Goal: Information Seeking & Learning: Check status

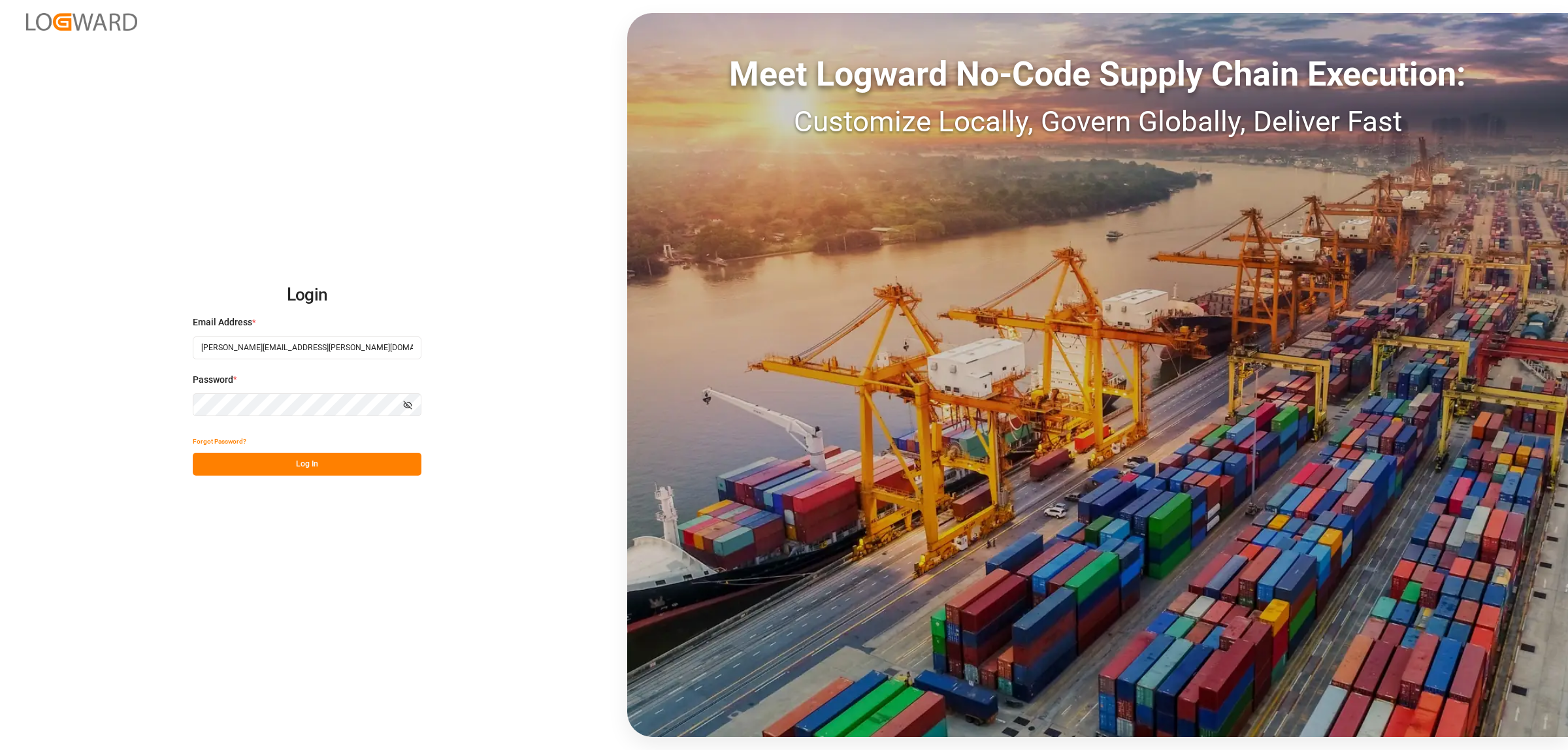
click at [311, 461] on button "Log In" at bounding box center [306, 463] width 228 height 23
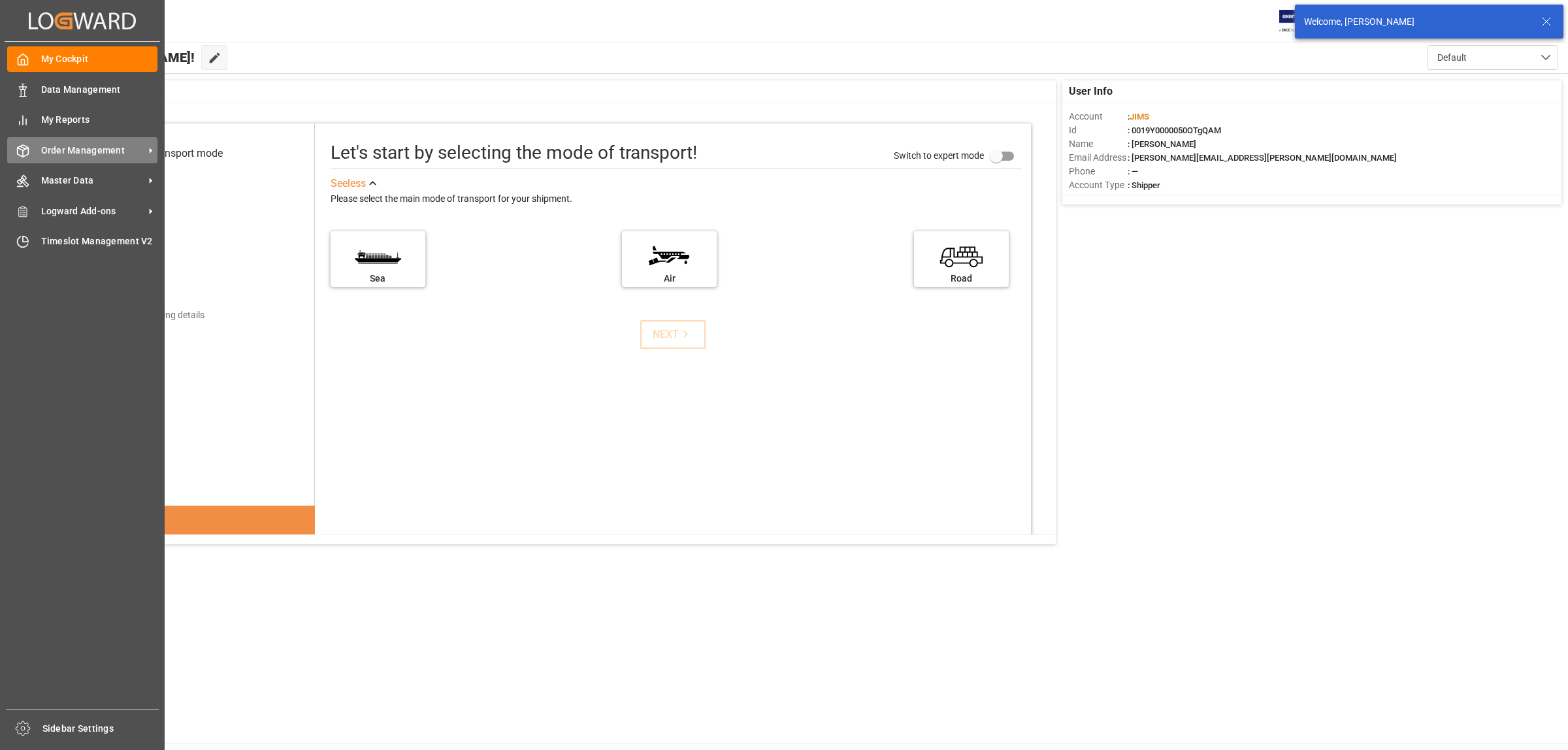
click at [55, 145] on span "Order Management" at bounding box center [93, 150] width 103 height 14
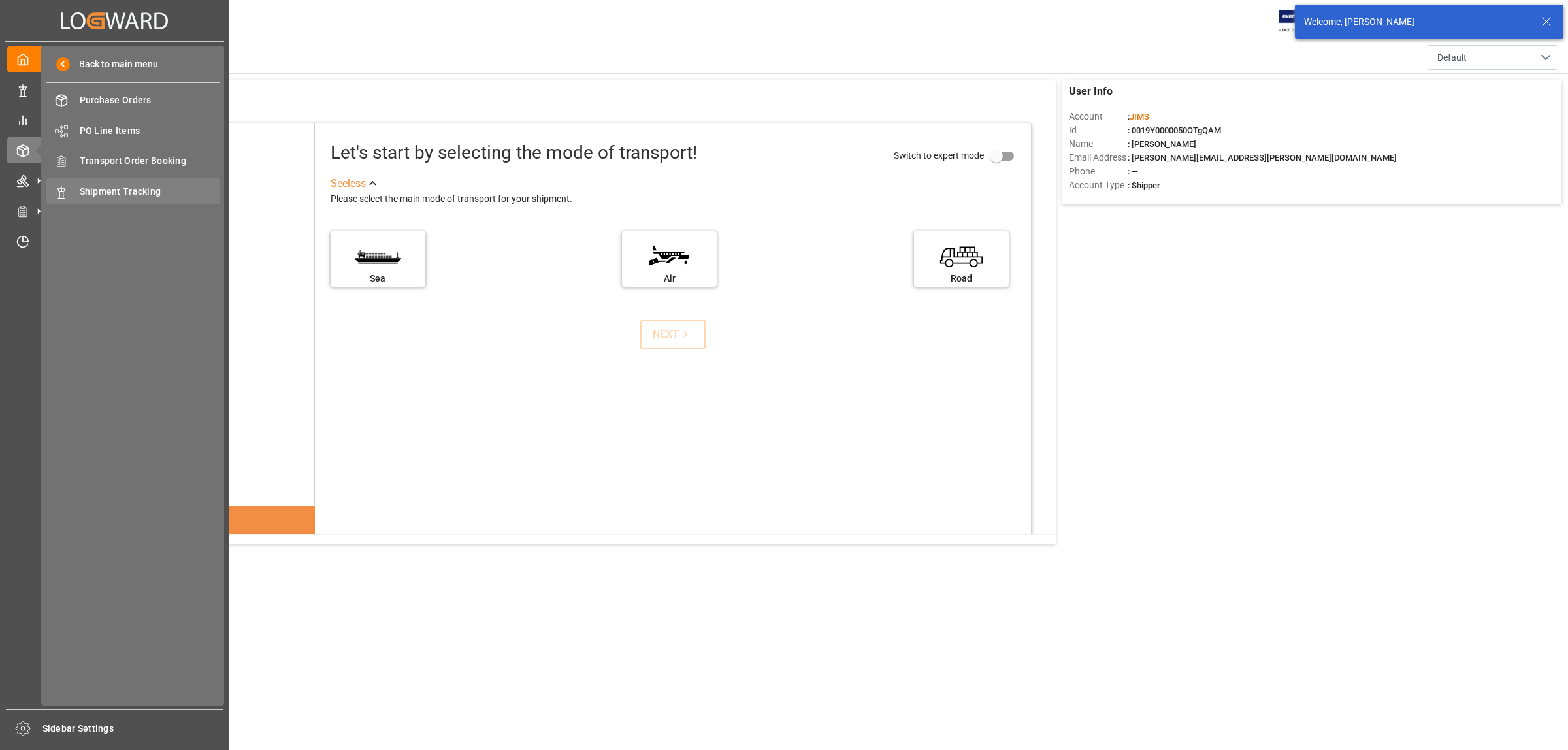
click at [109, 180] on div "Shipment Tracking Shipment Tracking" at bounding box center [132, 191] width 174 height 26
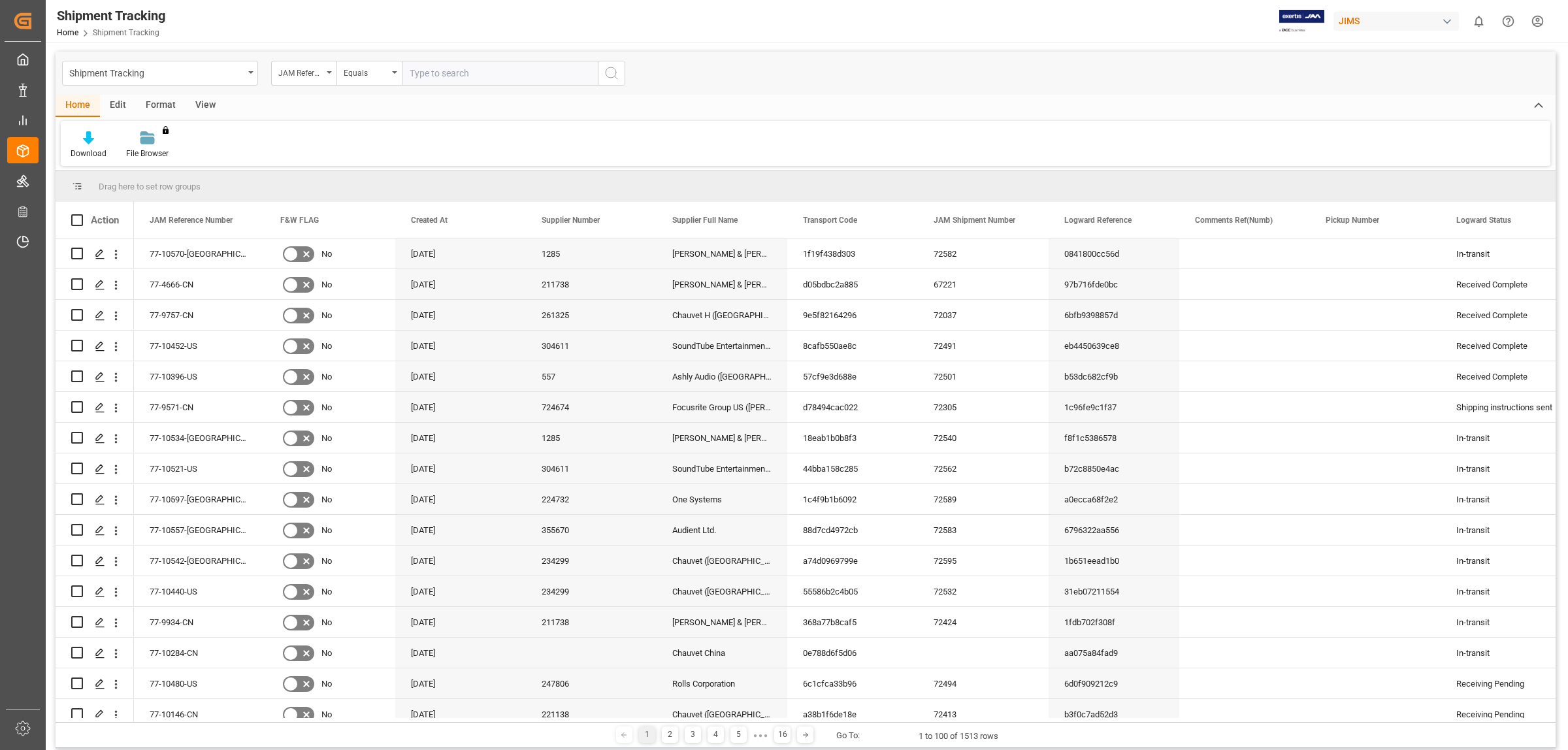
click at [450, 70] on input "text" at bounding box center [500, 72] width 196 height 25
type input "77-9571-CN"
click at [622, 68] on button "search button" at bounding box center [612, 72] width 28 height 25
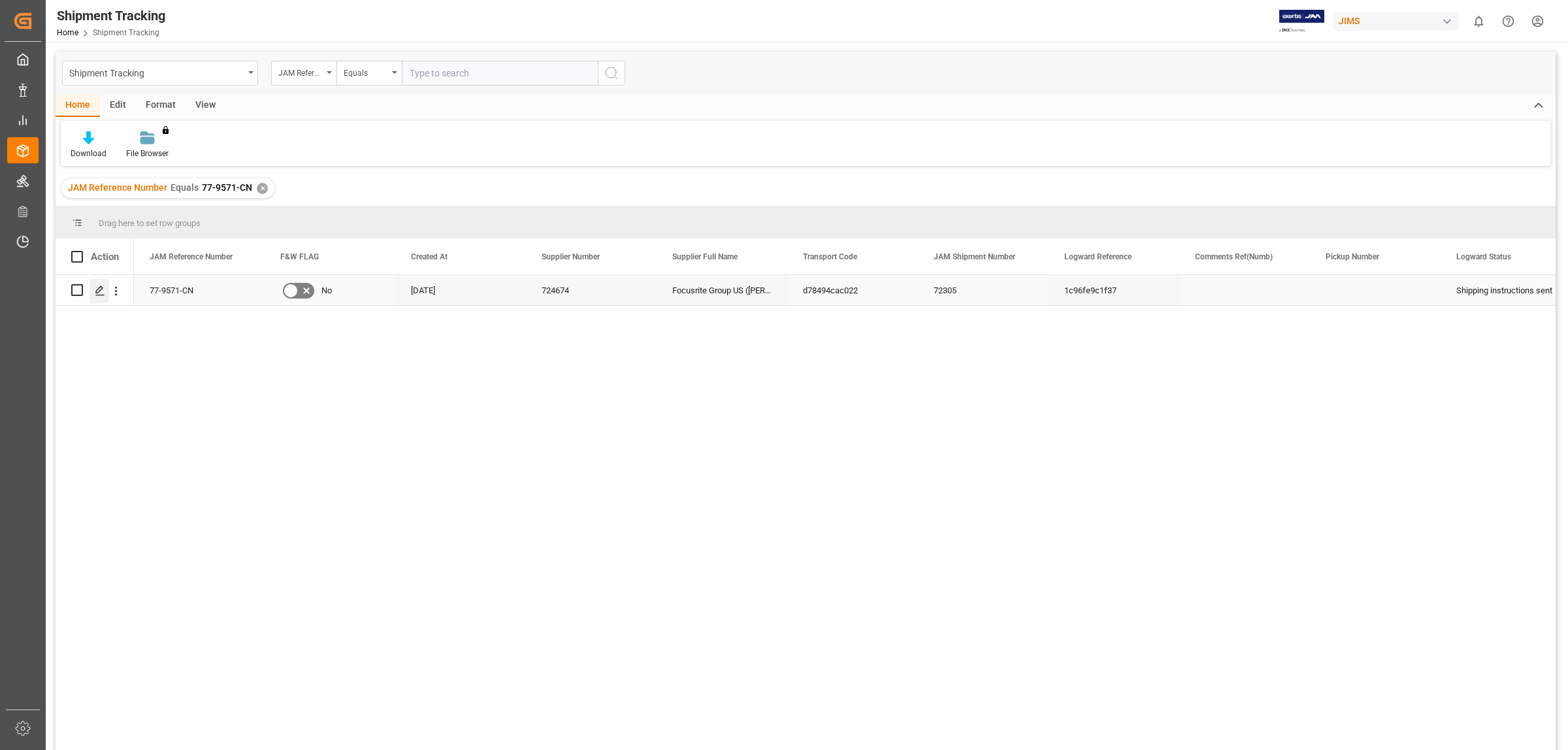
click at [90, 291] on div "Press SPACE to select this row." at bounding box center [100, 291] width 20 height 24
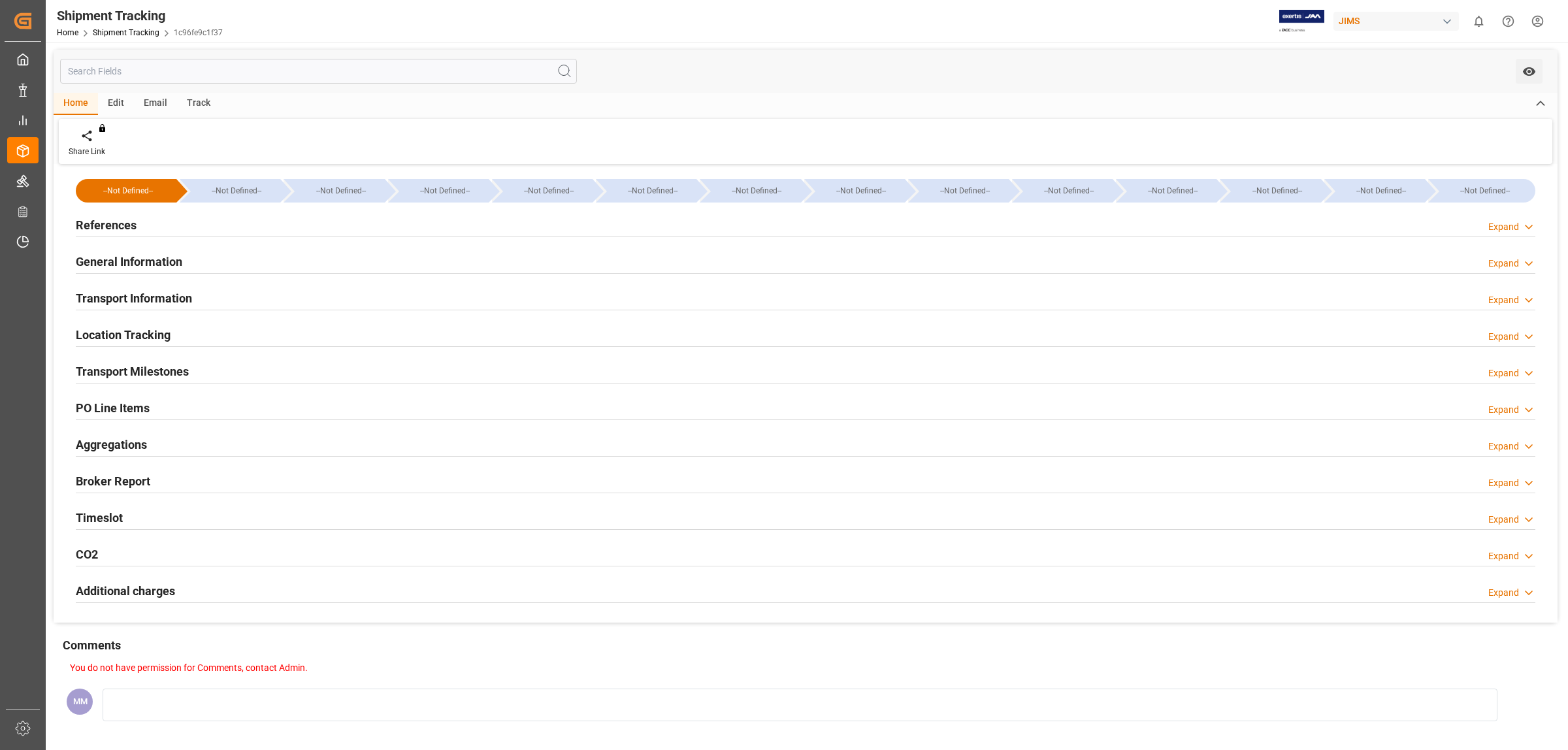
type input "[DATE] 00:00"
type input "[DATE]"
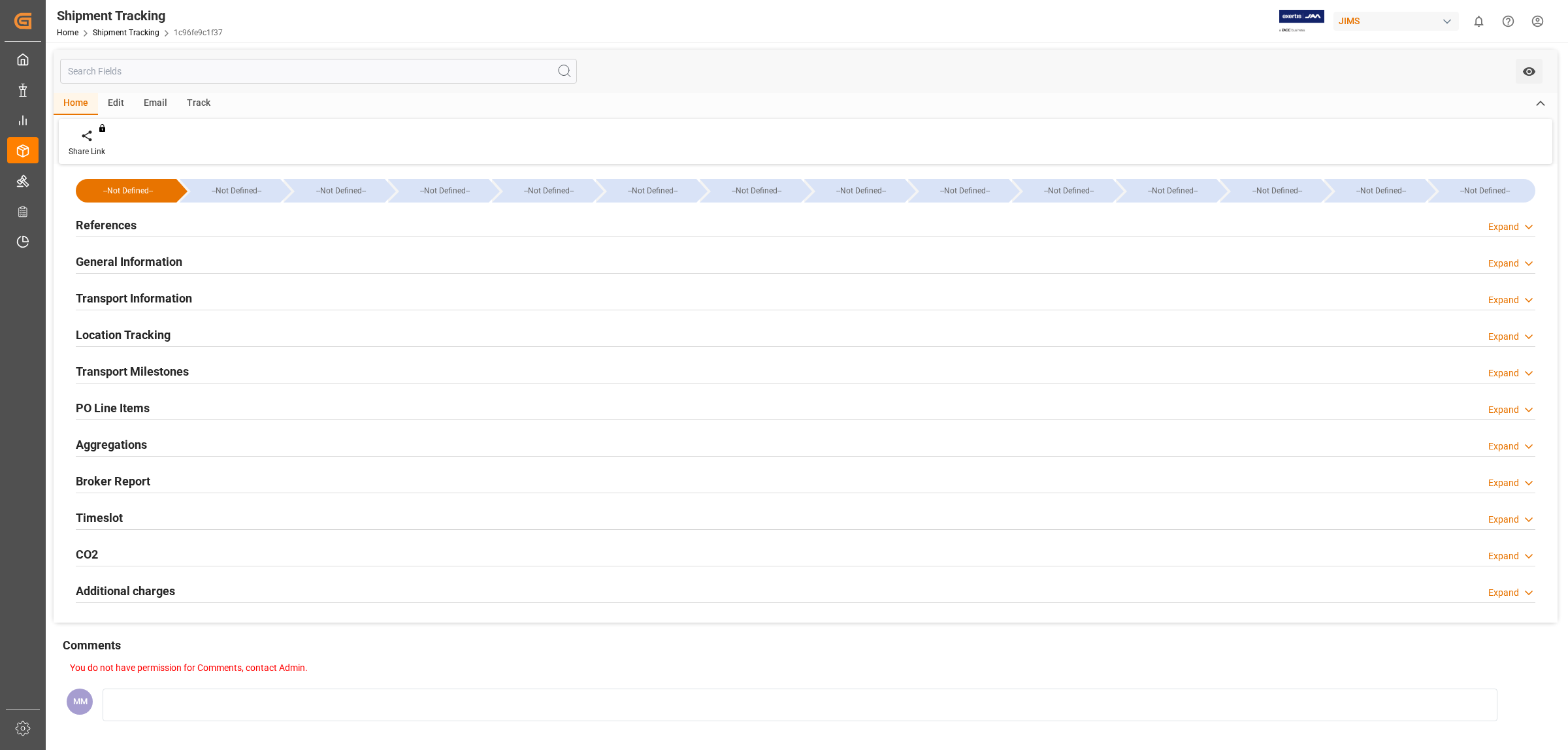
type input "[DATE] 00:00"
click at [162, 517] on div "Timeslot Expand" at bounding box center [806, 516] width 1460 height 25
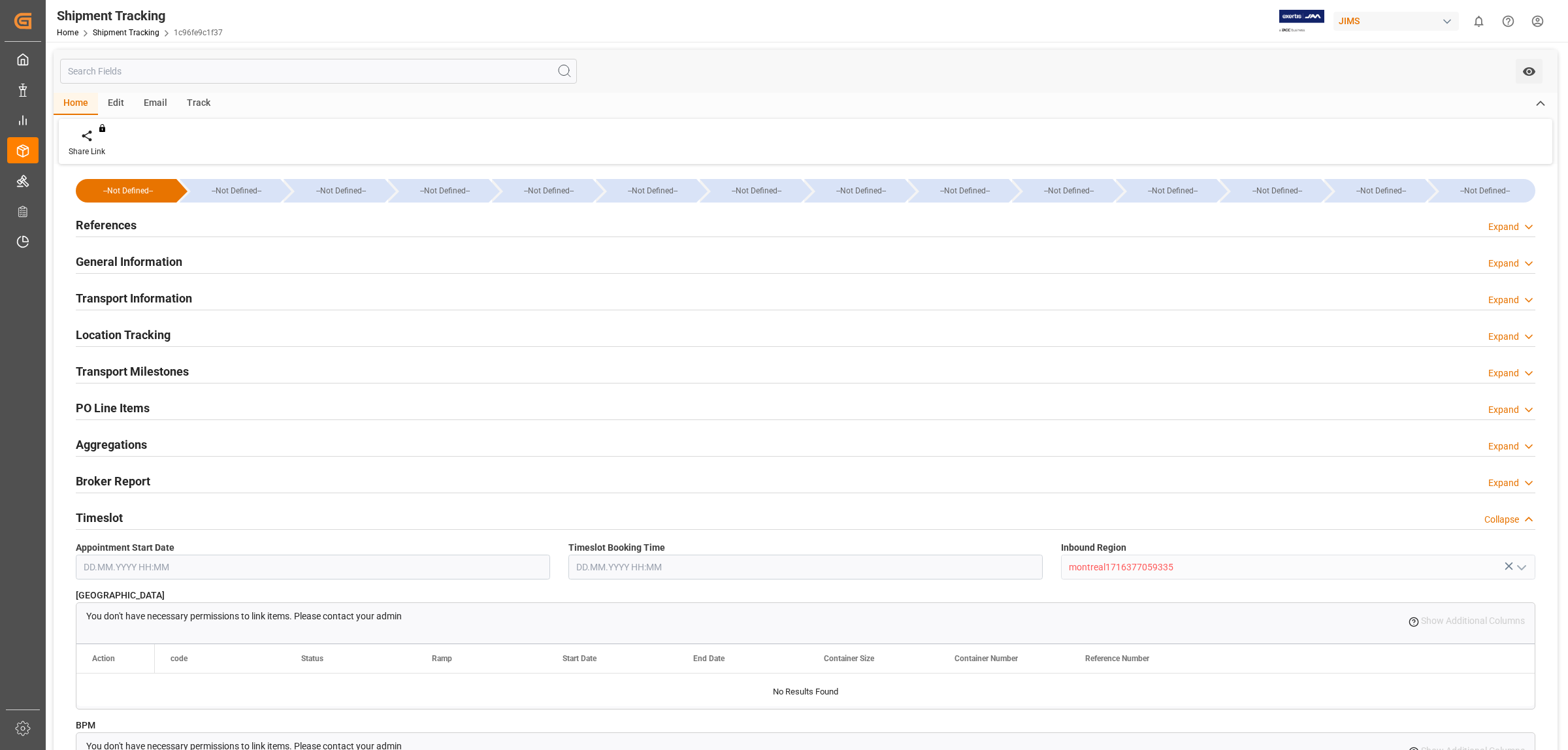
click at [164, 367] on h2 "Transport Milestones" at bounding box center [132, 372] width 113 height 18
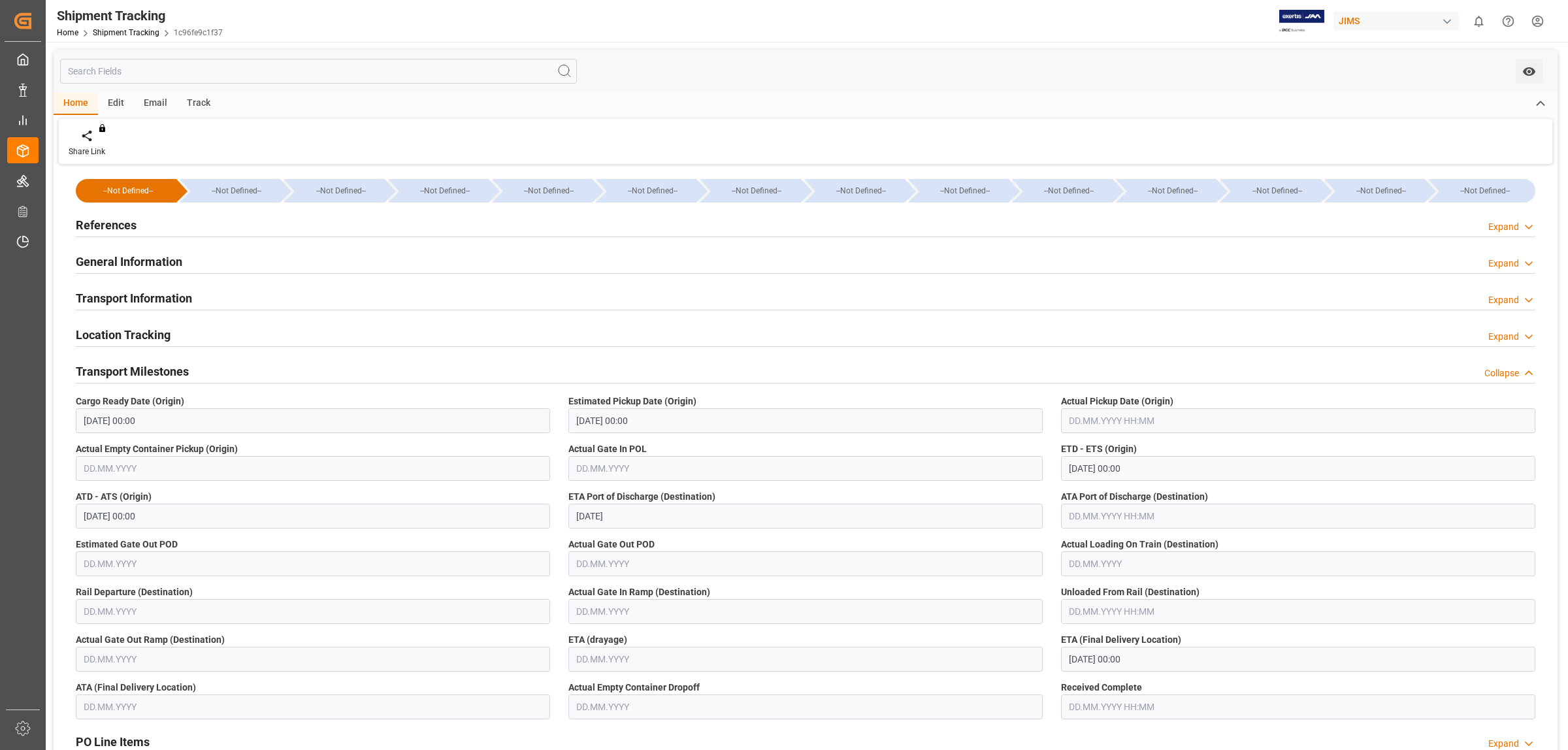
click at [246, 289] on div "Transport Information Expand" at bounding box center [806, 296] width 1460 height 25
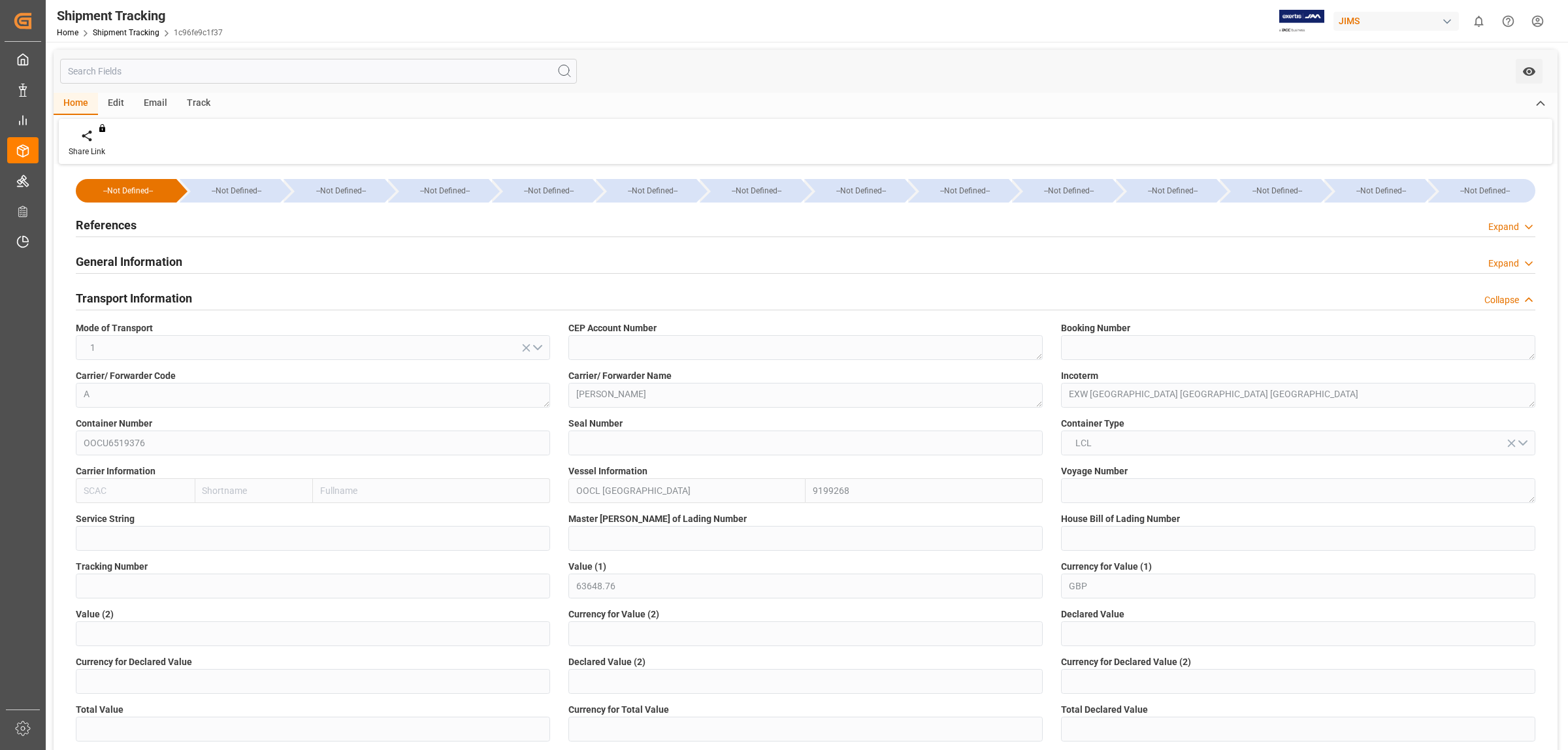
click at [252, 227] on div "References Expand" at bounding box center [806, 223] width 1460 height 25
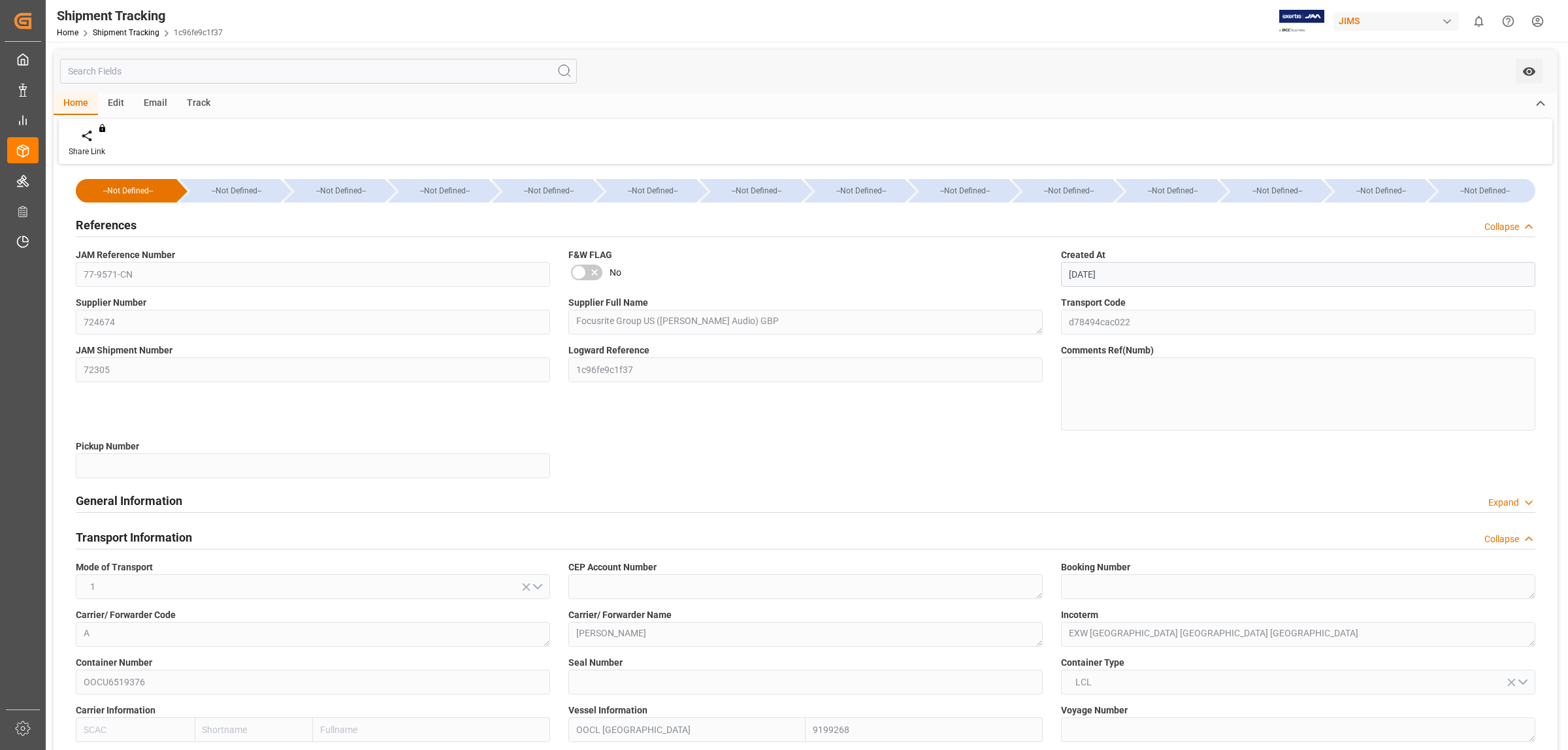
click at [252, 227] on div "References Collapse" at bounding box center [806, 223] width 1460 height 25
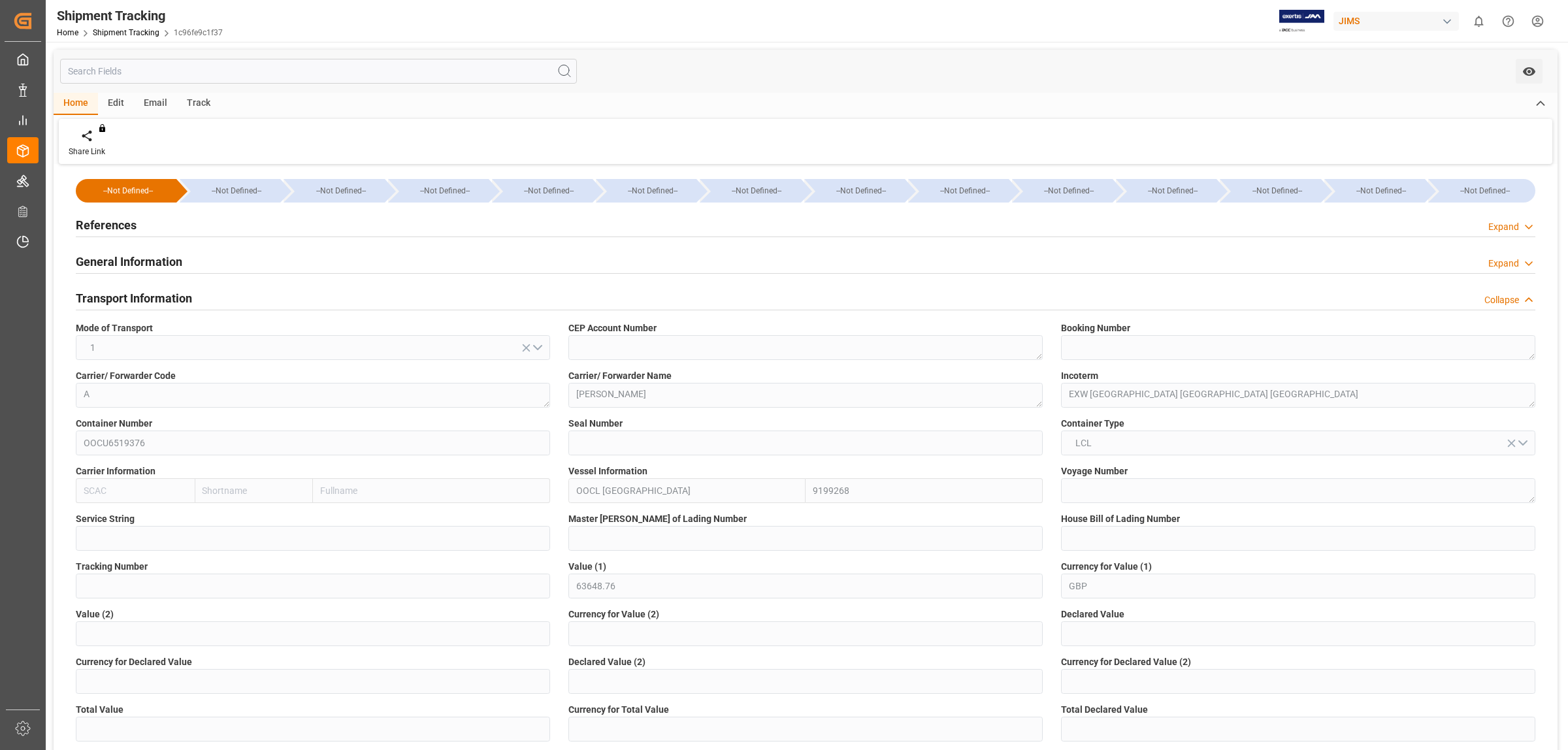
click at [259, 263] on div "General Information Expand" at bounding box center [806, 260] width 1460 height 25
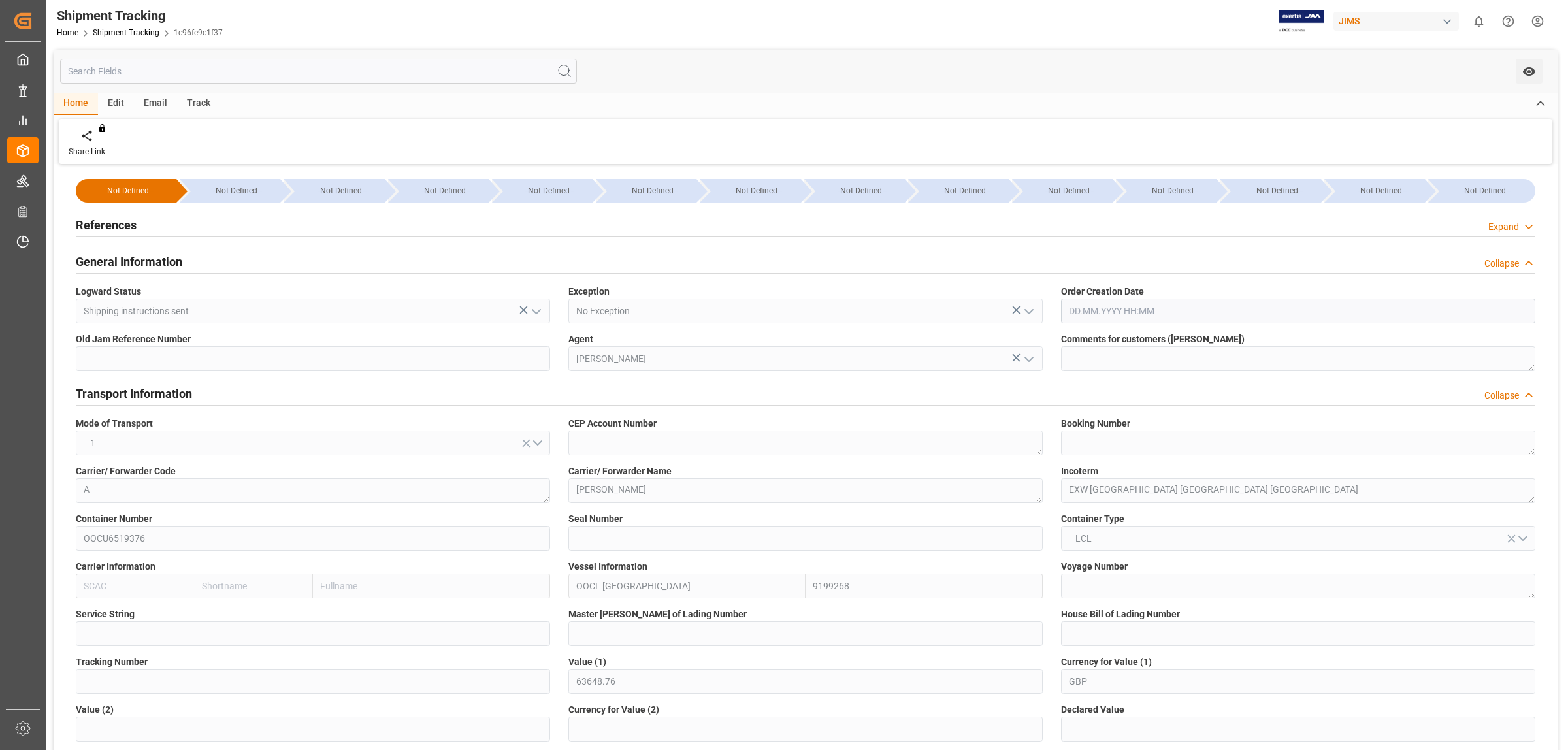
click at [260, 260] on div "General Information Collapse" at bounding box center [806, 260] width 1460 height 25
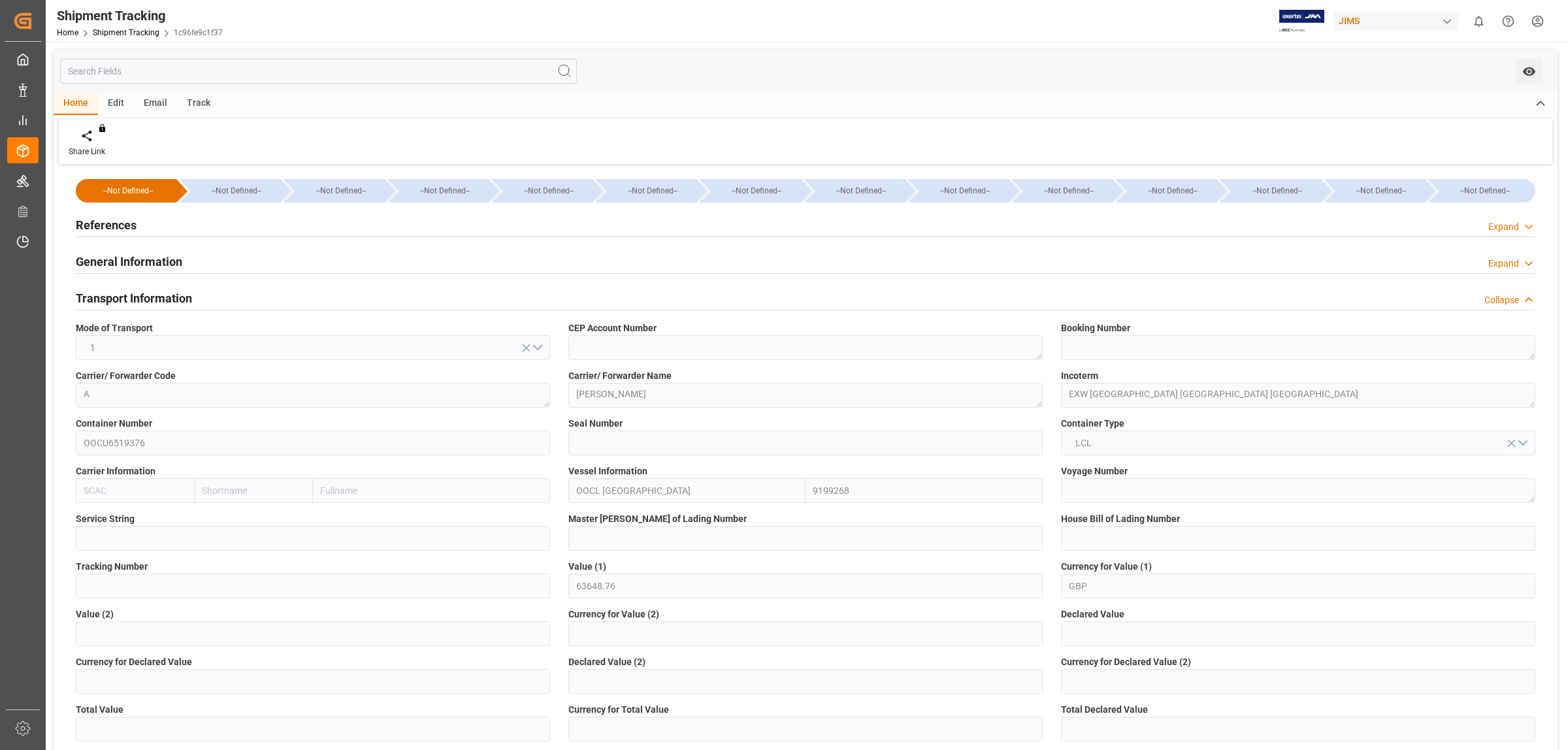
click at [242, 295] on div "Transport Information Collapse" at bounding box center [806, 296] width 1460 height 25
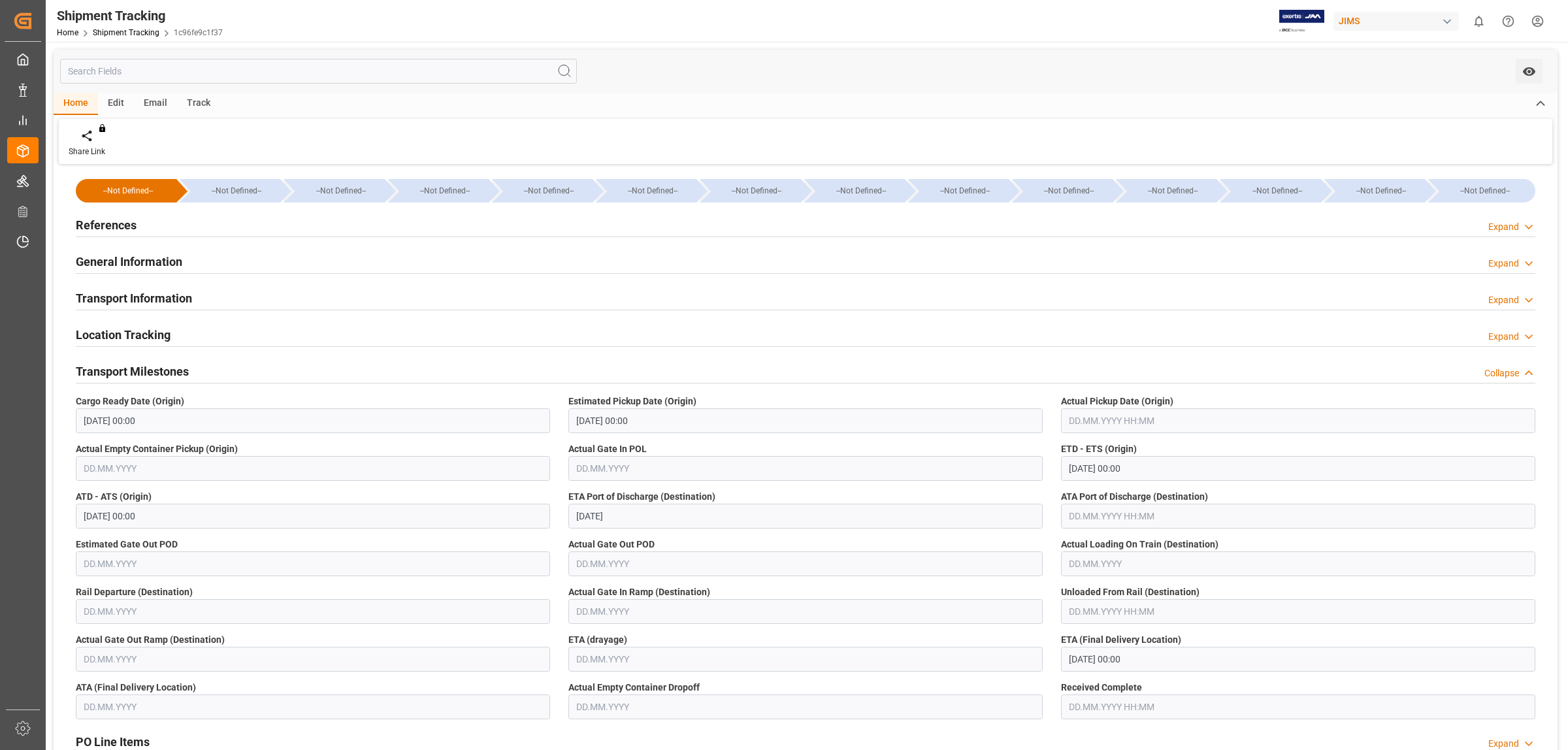
click at [242, 330] on div "Location Tracking Expand" at bounding box center [806, 333] width 1460 height 25
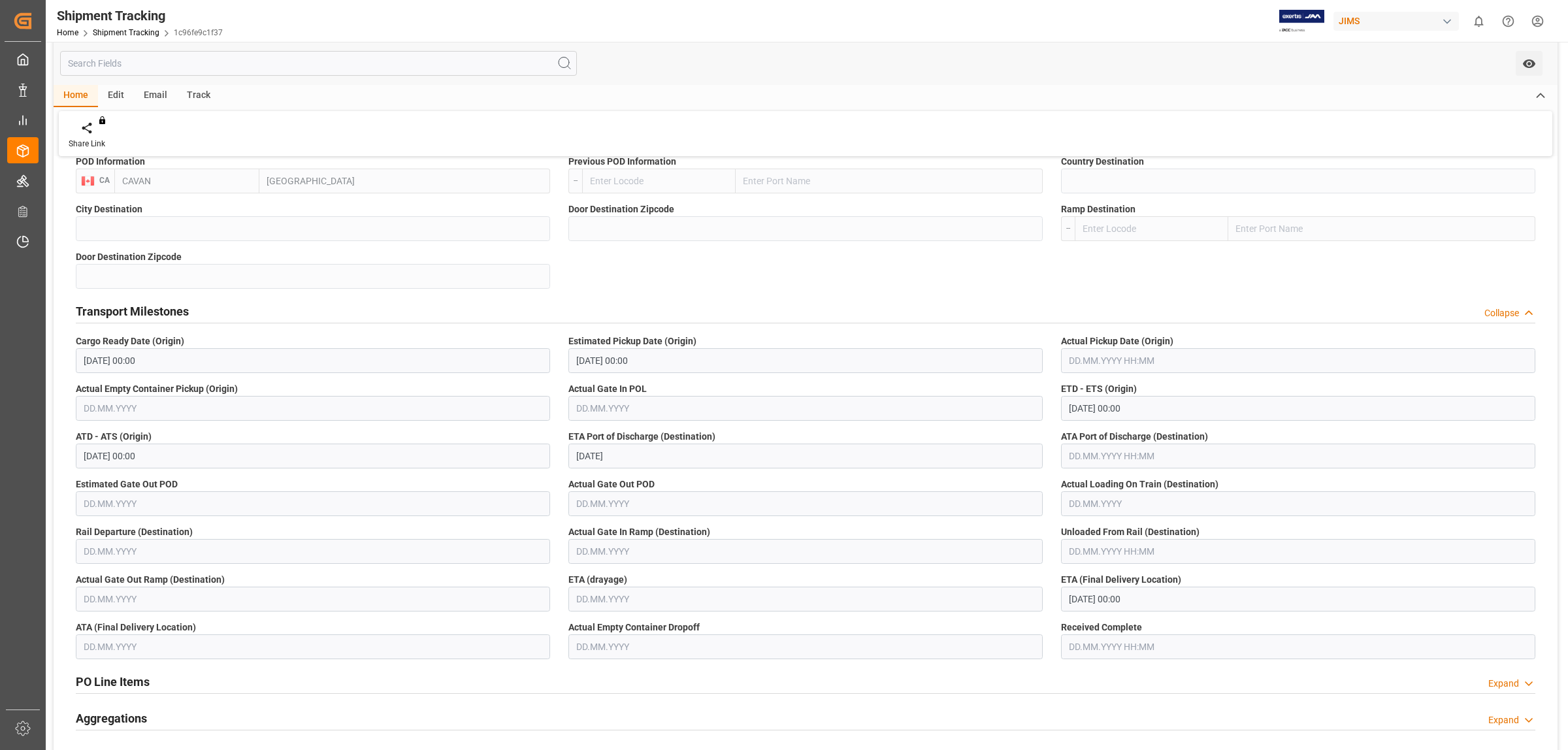
scroll to position [327, 0]
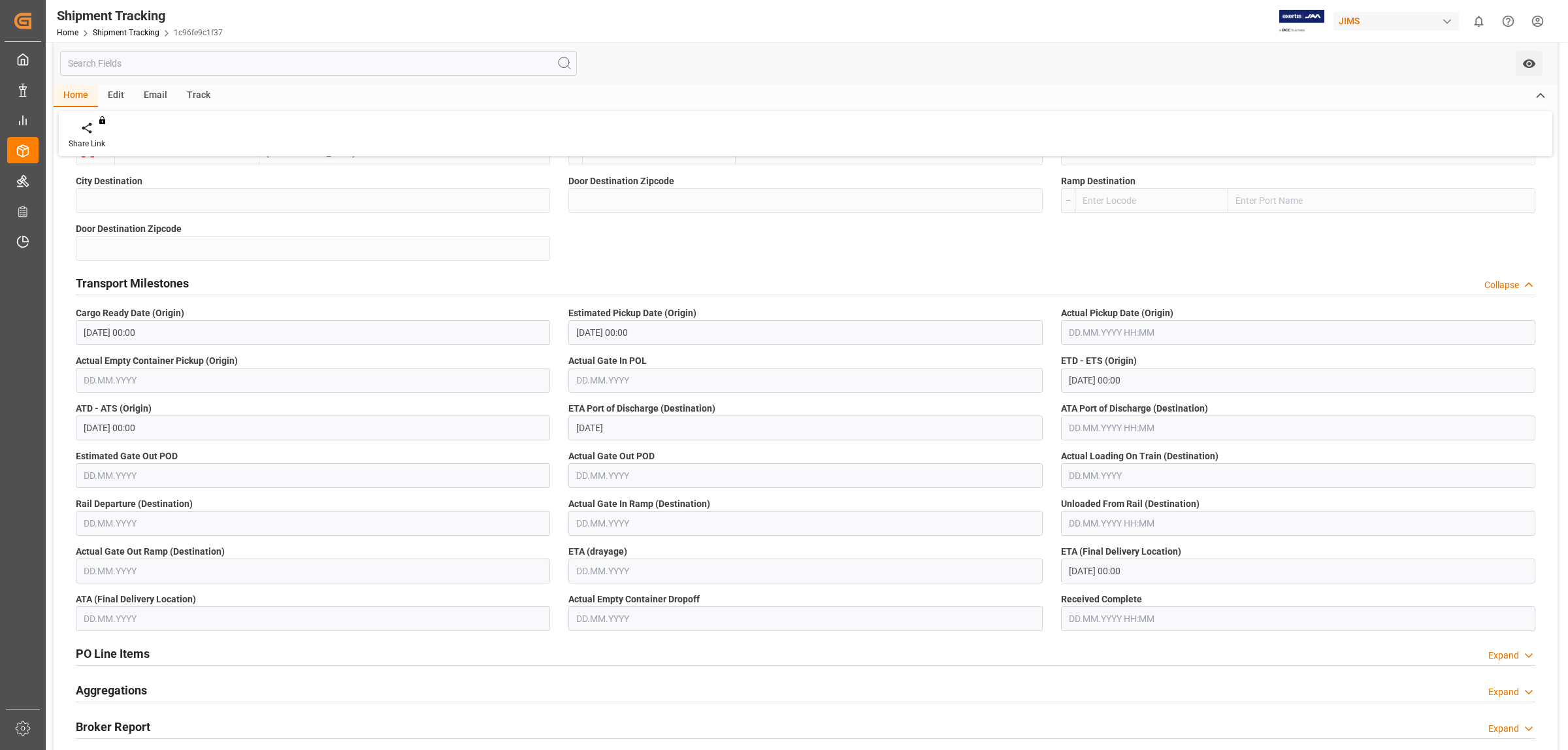
click at [175, 273] on div "Transport Milestones" at bounding box center [132, 282] width 113 height 25
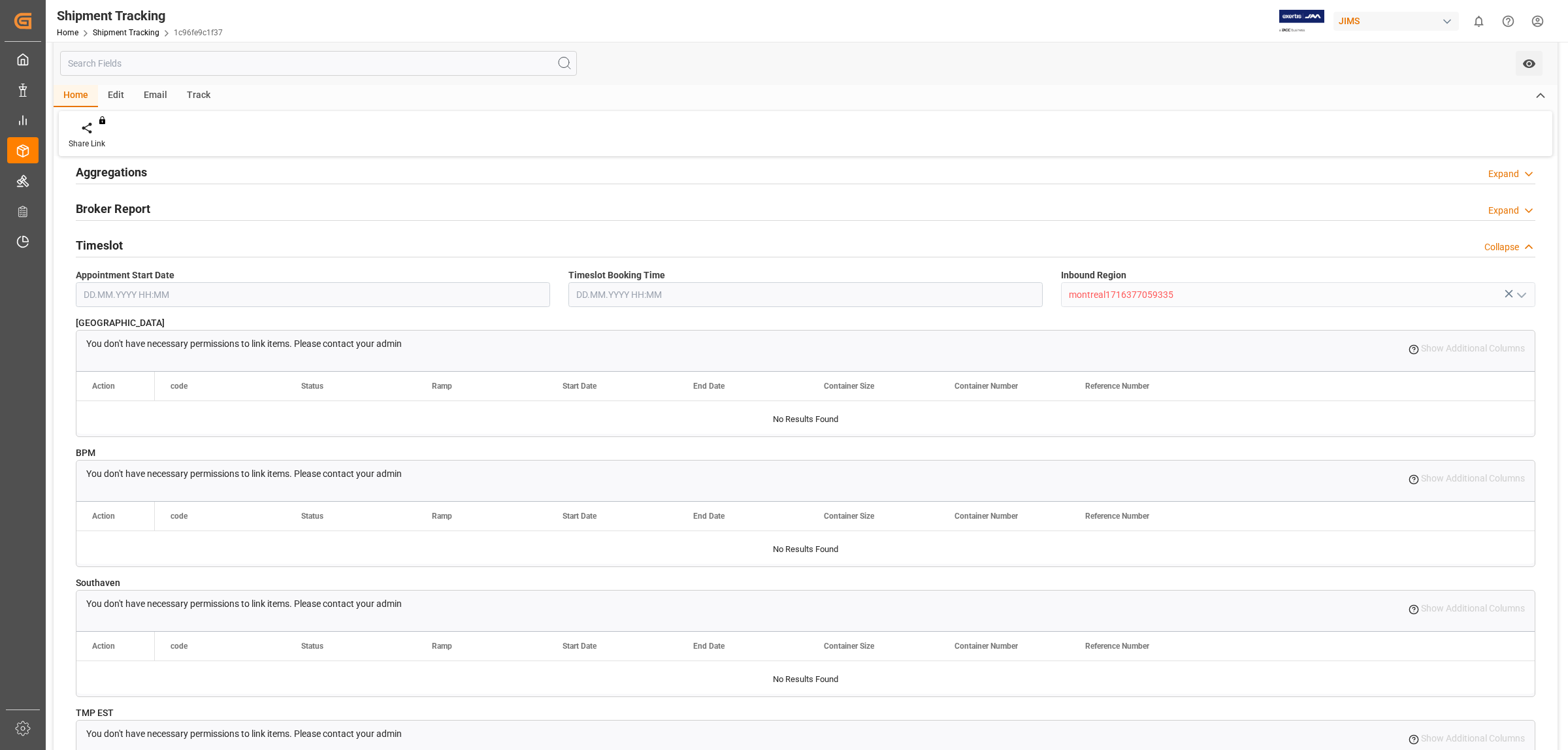
scroll to position [490, 0]
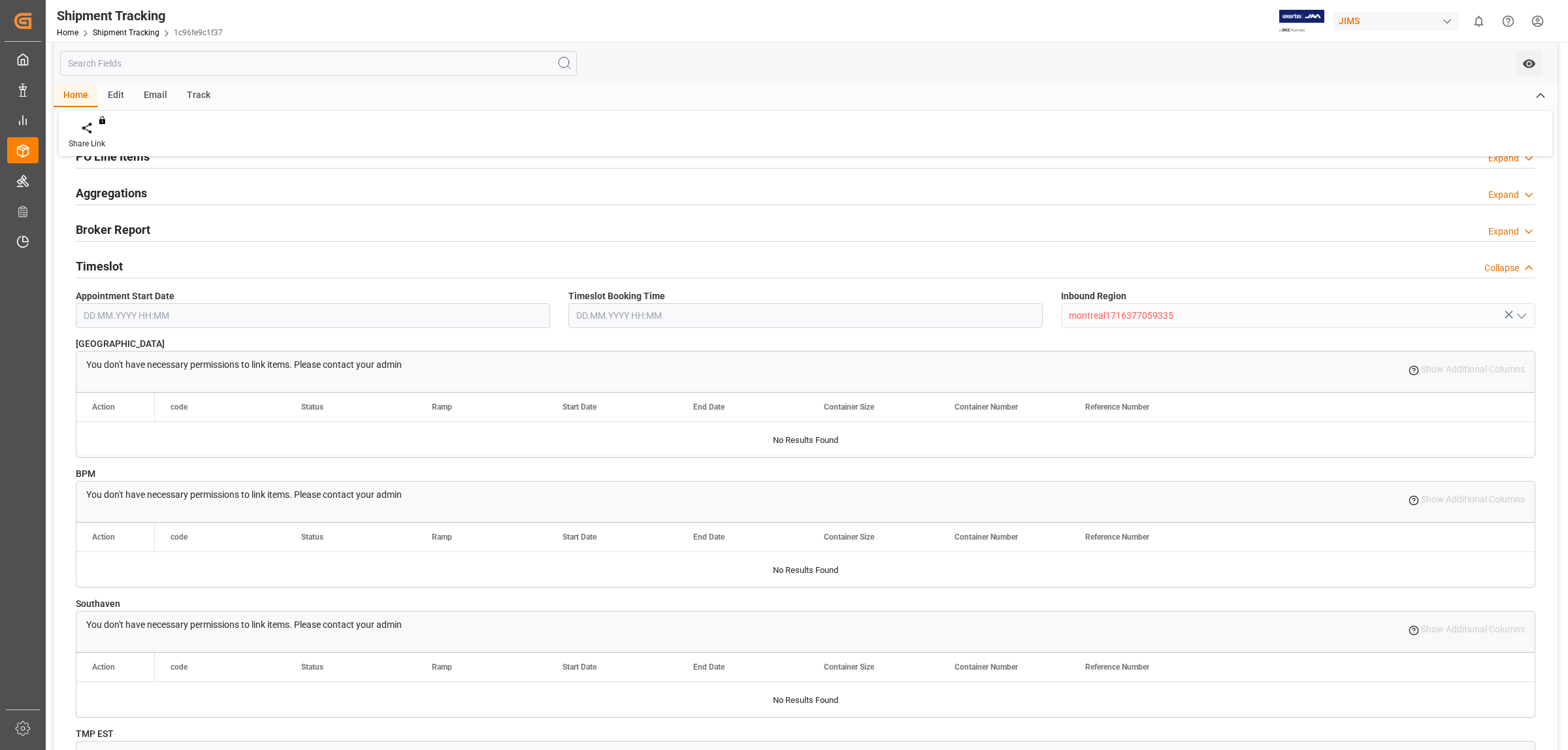
click at [116, 265] on h2 "Timeslot" at bounding box center [100, 266] width 47 height 18
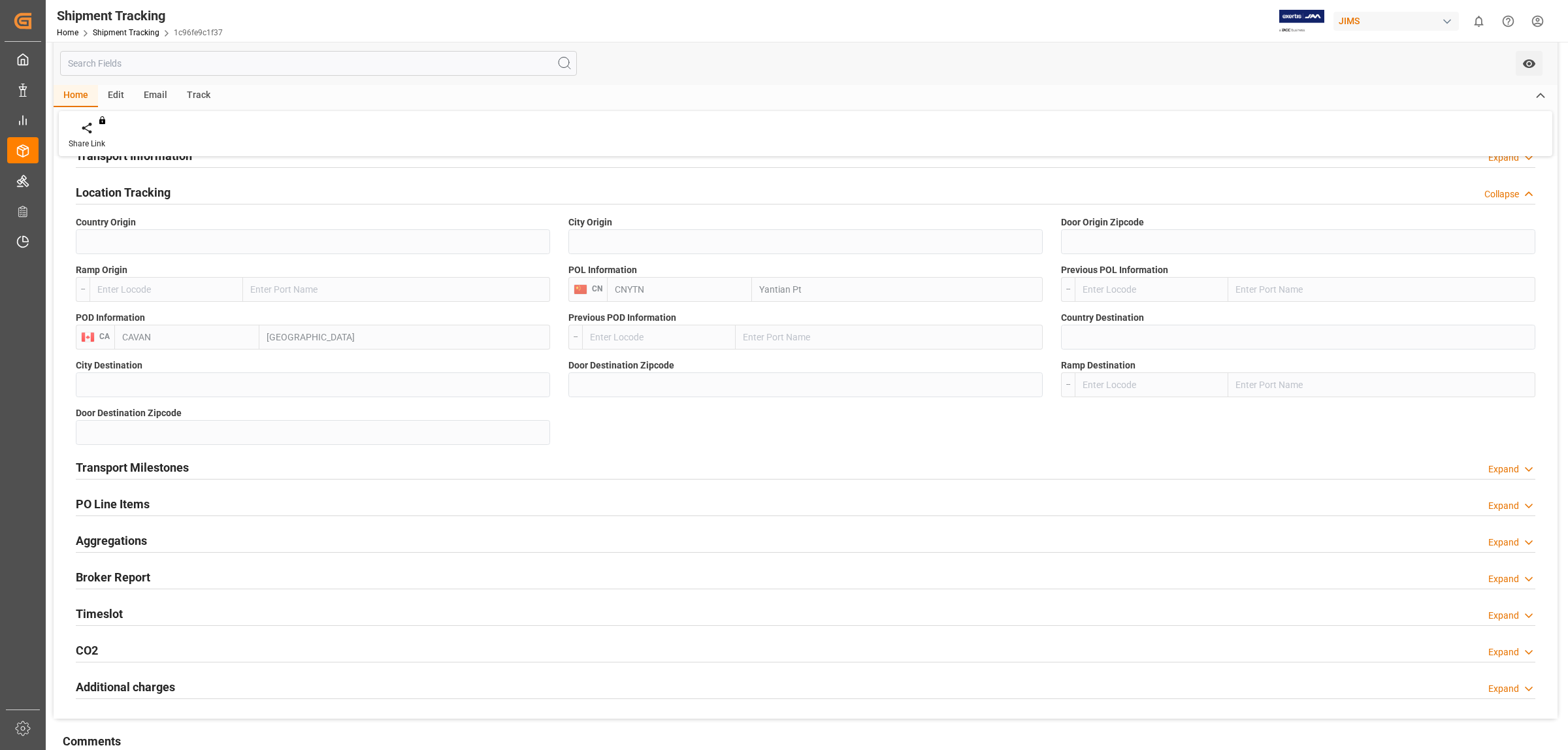
scroll to position [0, 0]
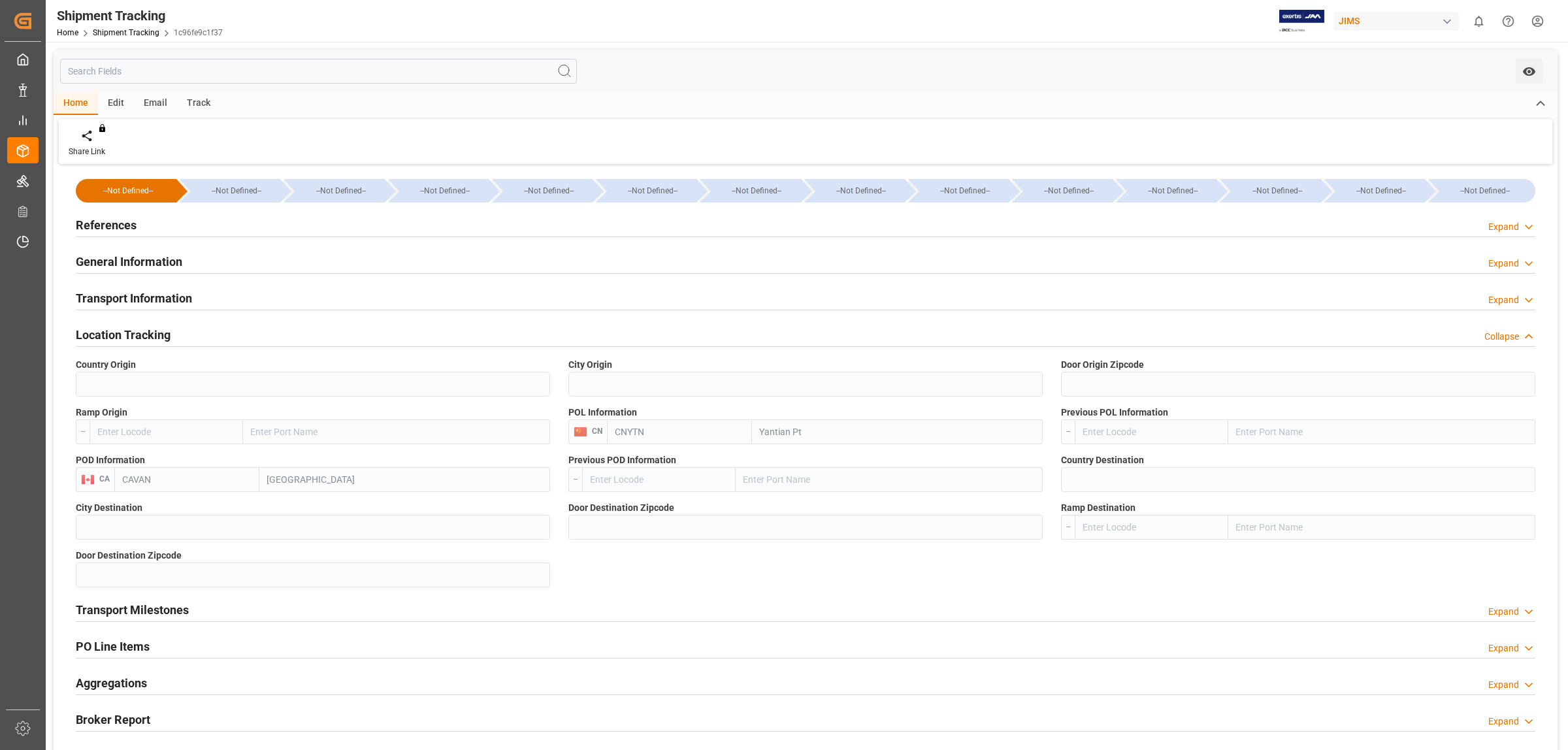
click at [169, 331] on h2 "Location Tracking" at bounding box center [124, 335] width 95 height 18
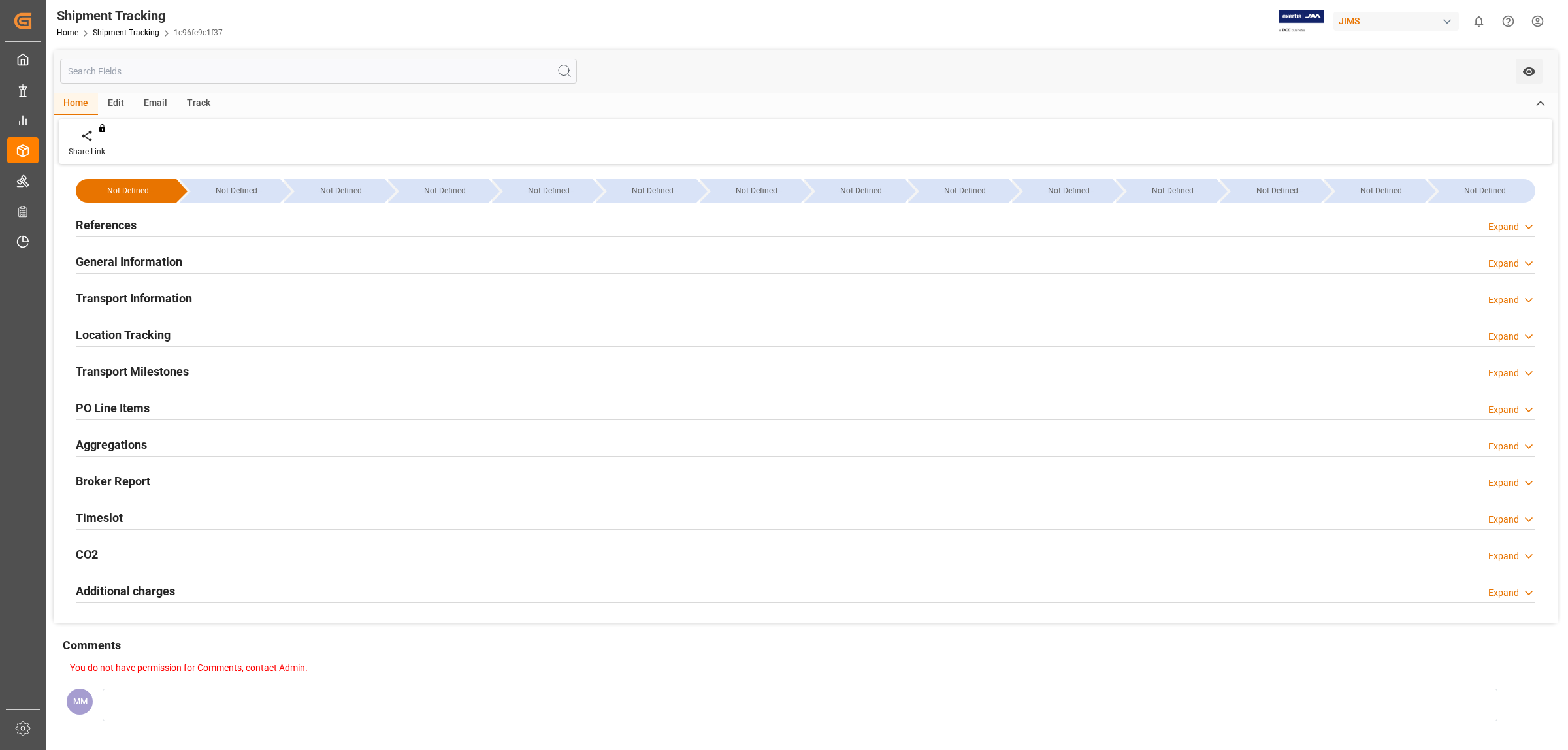
click at [180, 294] on h2 "Transport Information" at bounding box center [134, 298] width 117 height 18
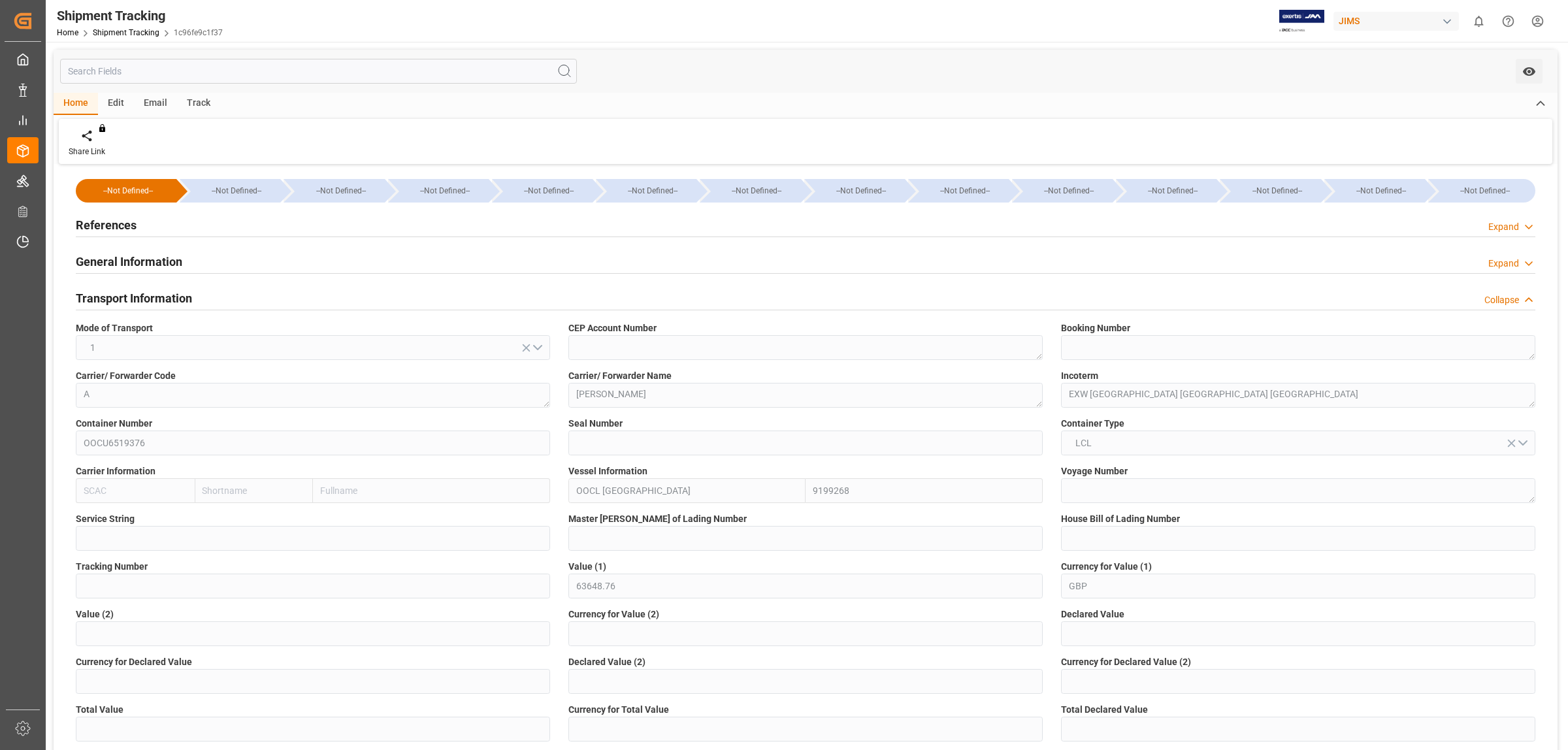
click at [150, 295] on h2 "Transport Information" at bounding box center [134, 298] width 117 height 18
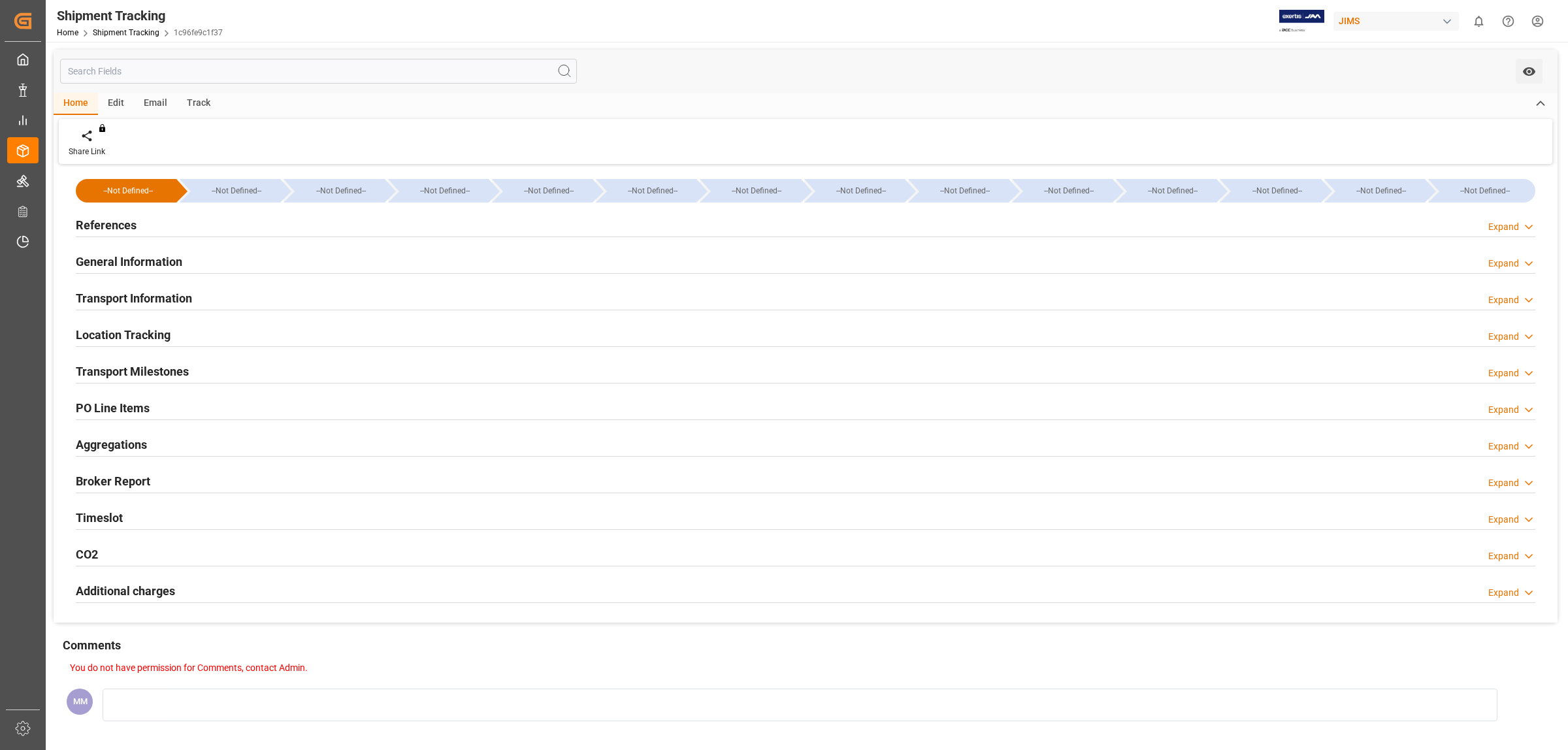
click at [194, 269] on div "General Information Expand" at bounding box center [806, 260] width 1460 height 25
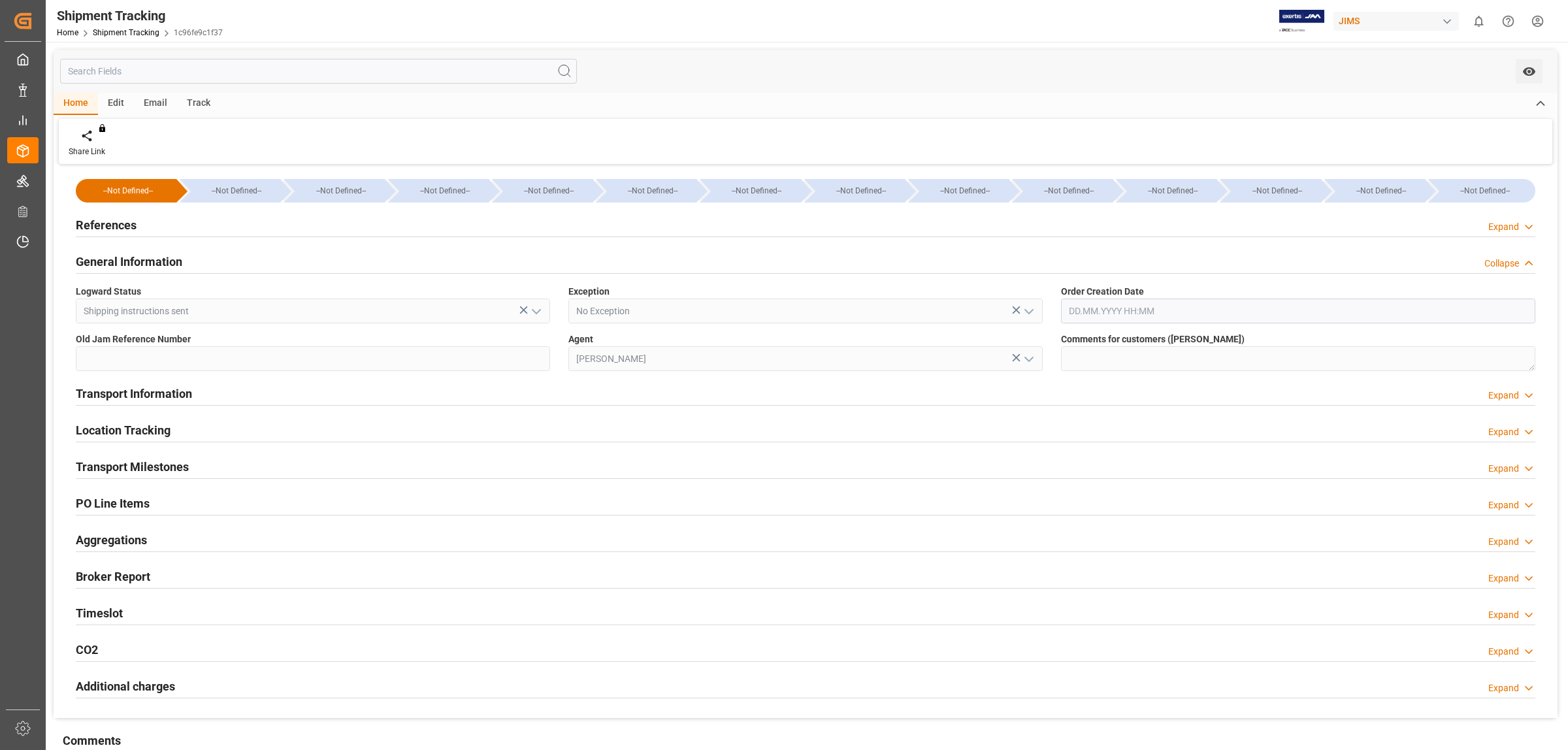
click at [198, 259] on div "General Information Collapse" at bounding box center [806, 260] width 1460 height 25
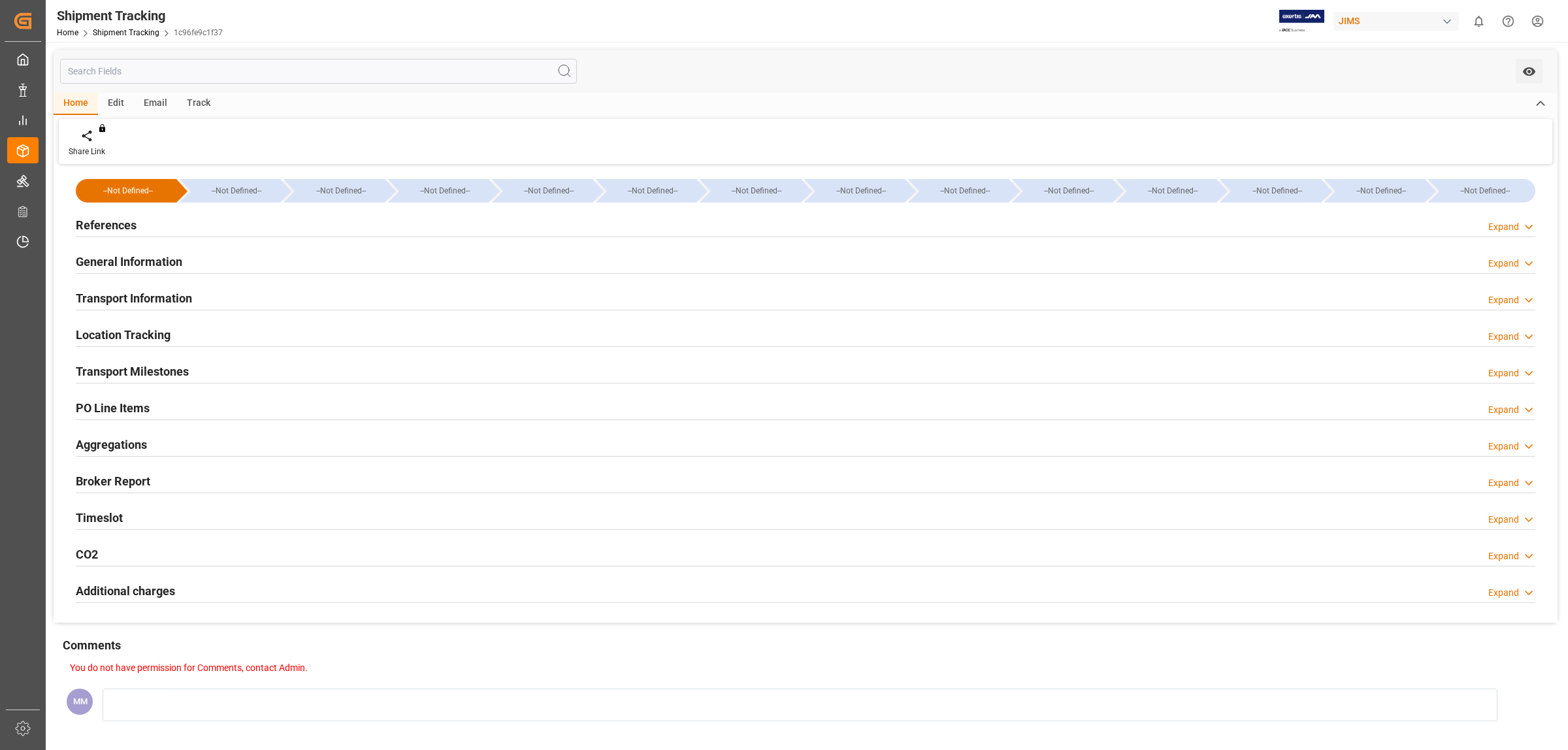
click at [212, 370] on div "Transport Milestones Expand" at bounding box center [806, 370] width 1460 height 25
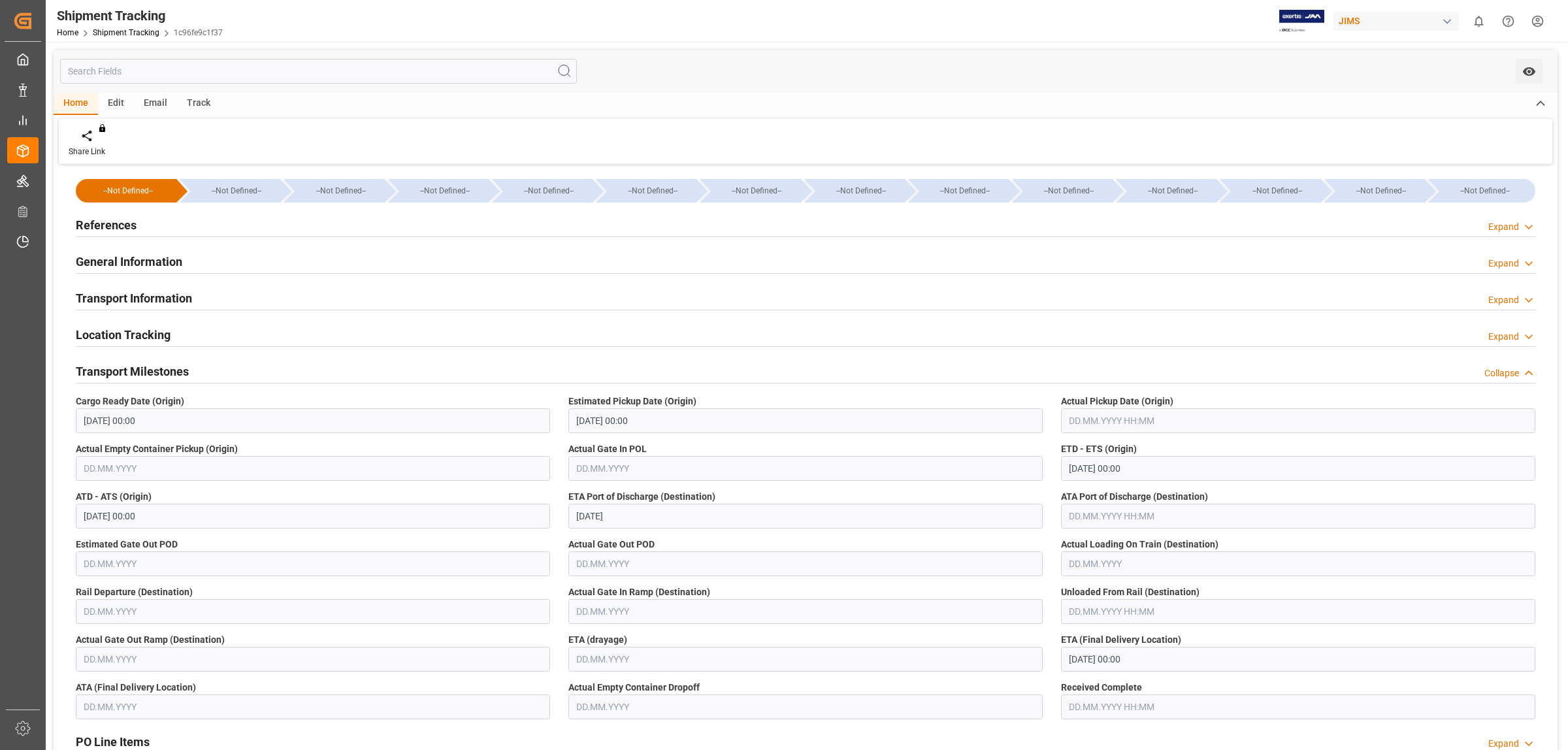
click at [212, 370] on div "Transport Milestones Collapse" at bounding box center [806, 370] width 1460 height 25
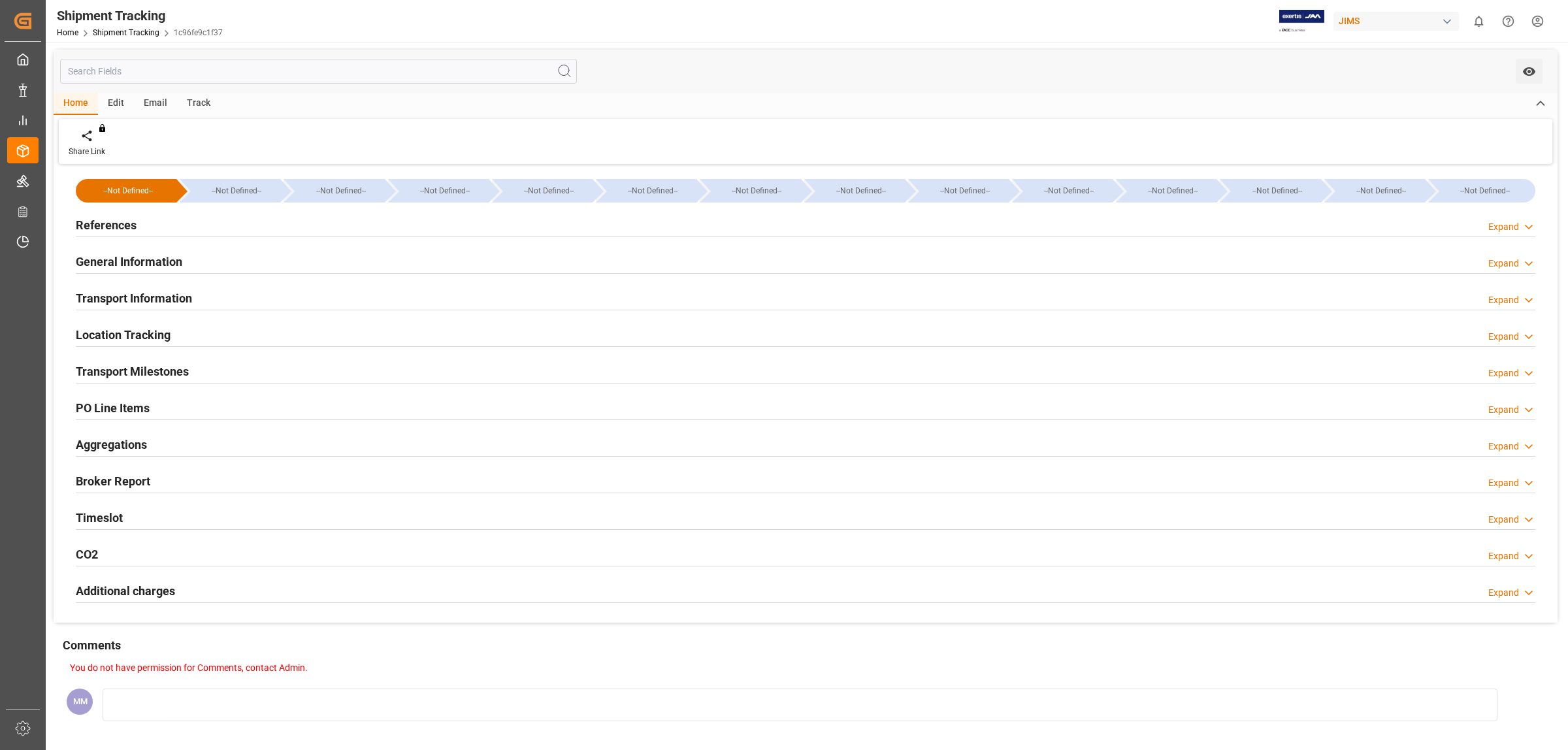
click at [211, 410] on div "PO Line Items Expand" at bounding box center [806, 406] width 1460 height 25
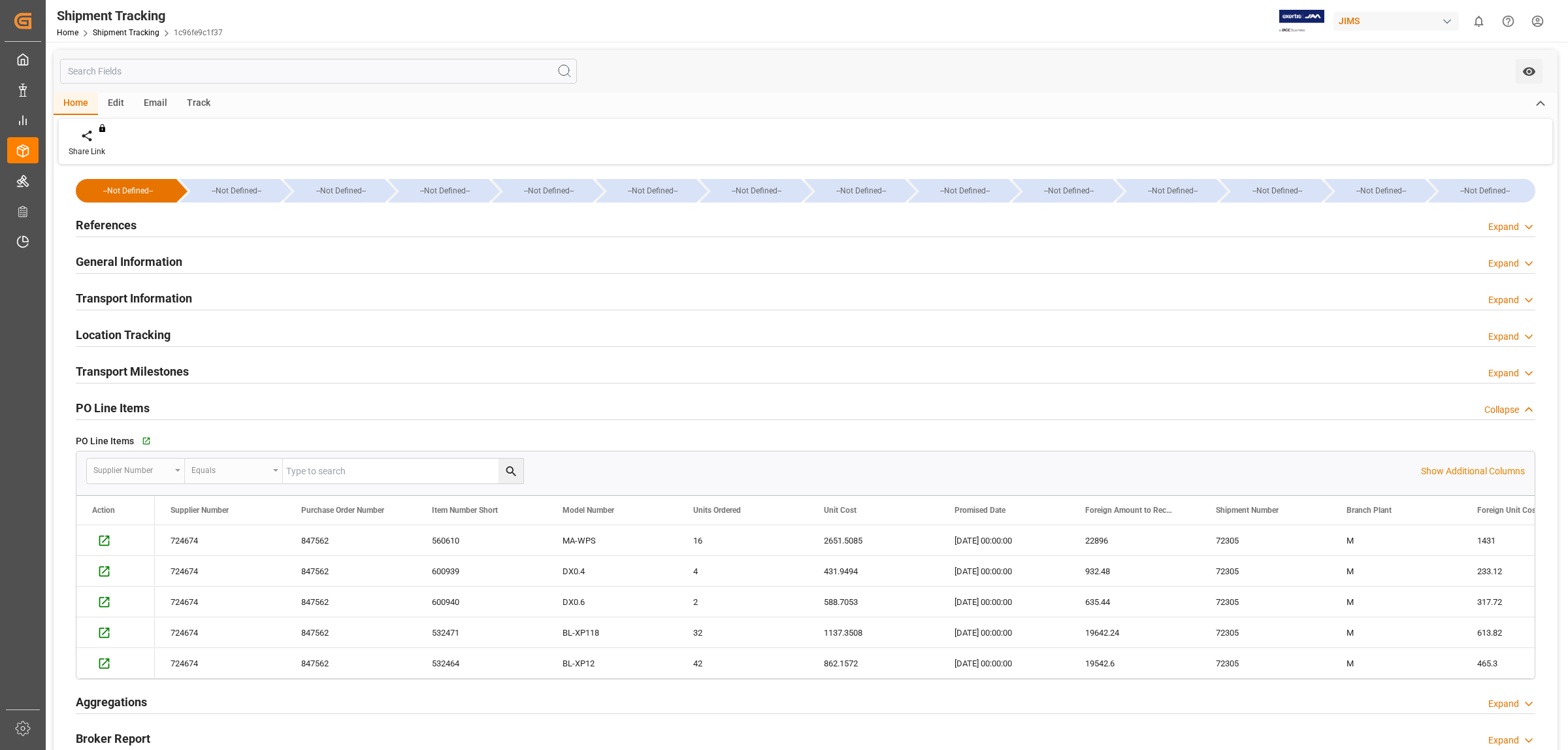
click at [211, 410] on div "PO Line Items Collapse" at bounding box center [806, 406] width 1460 height 25
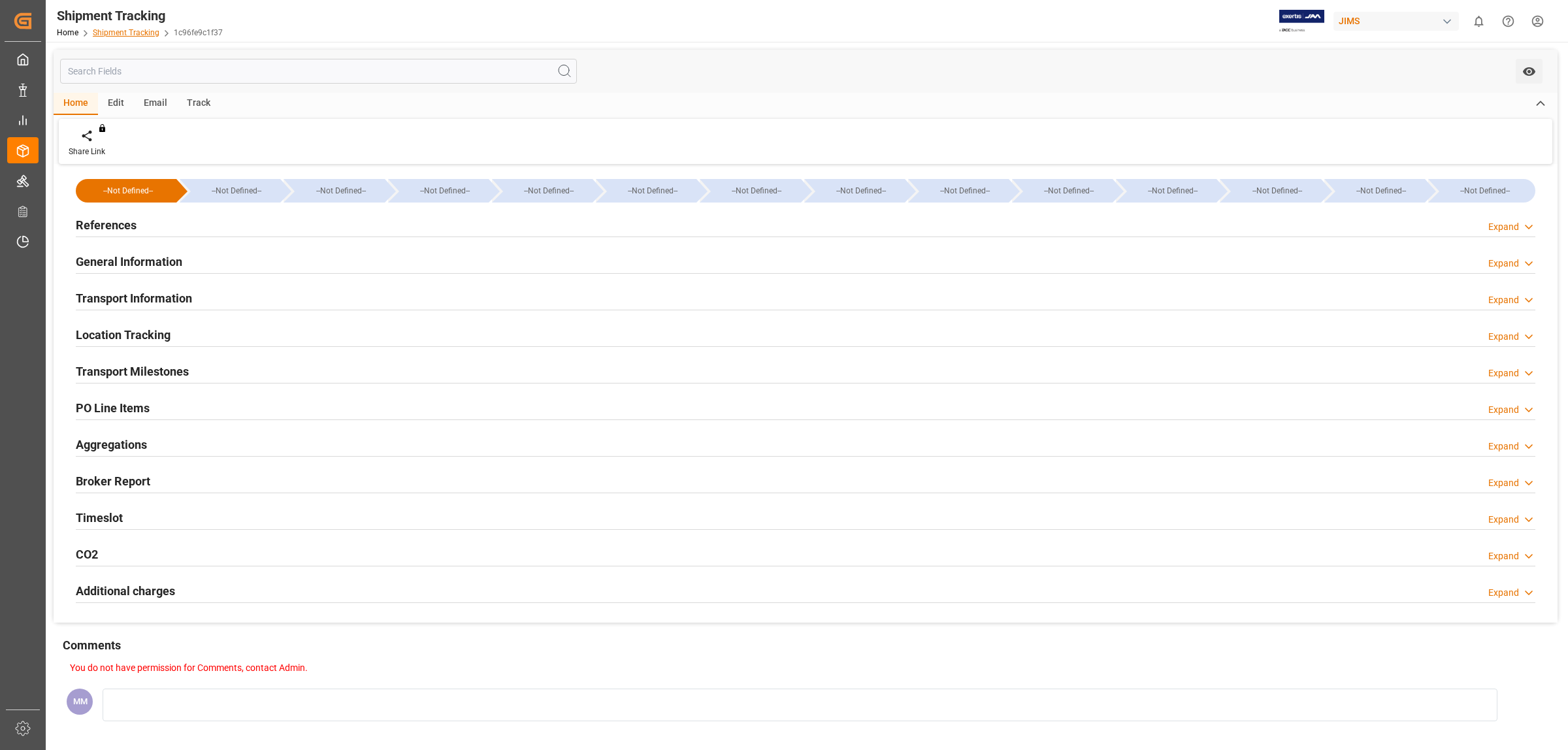
click at [144, 28] on div "Home Shipment Tracking 1c96fe9c1f37" at bounding box center [140, 33] width 166 height 14
click at [139, 30] on link "Shipment Tracking" at bounding box center [126, 32] width 66 height 9
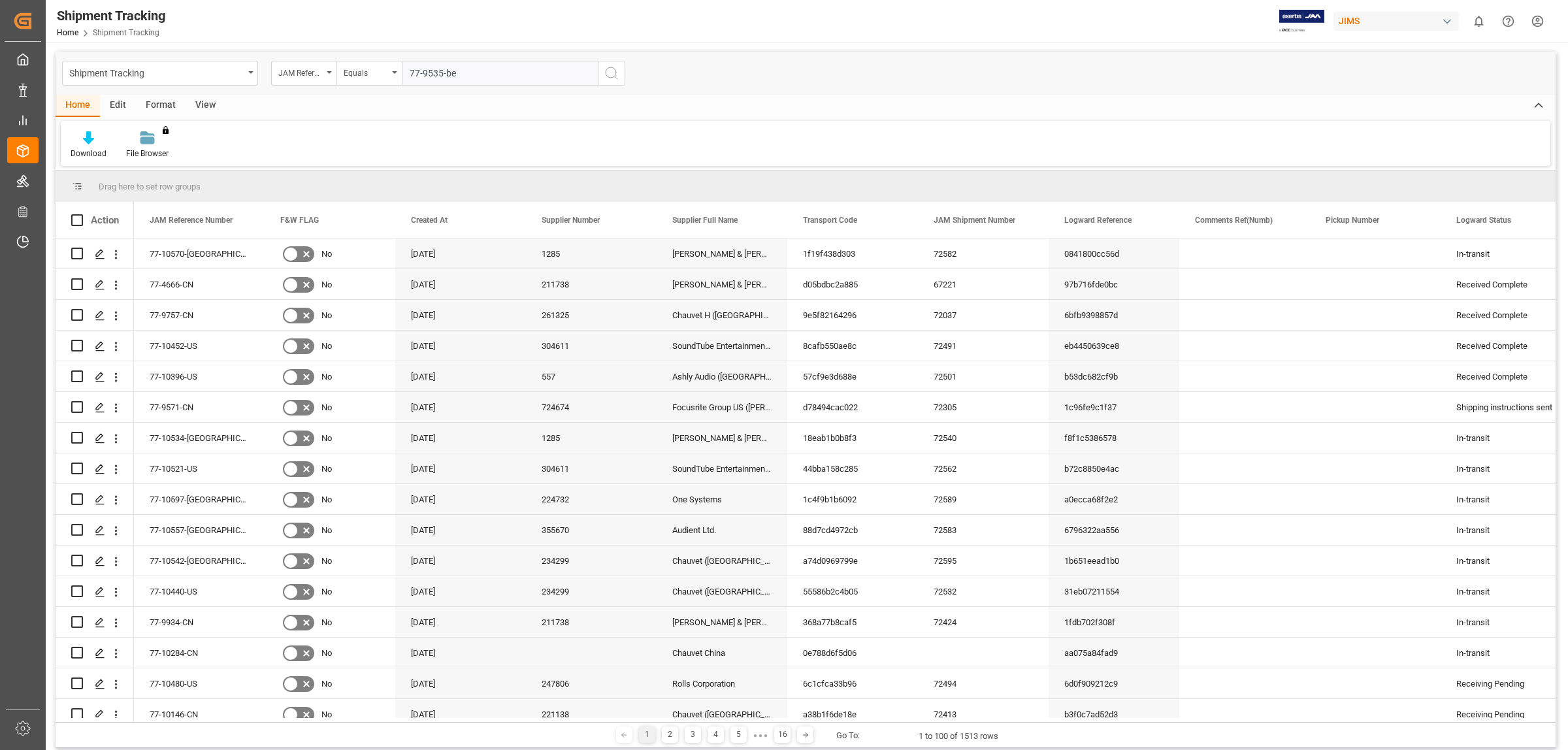
type input "77-9535-be"
click at [611, 75] on icon "search button" at bounding box center [612, 73] width 16 height 16
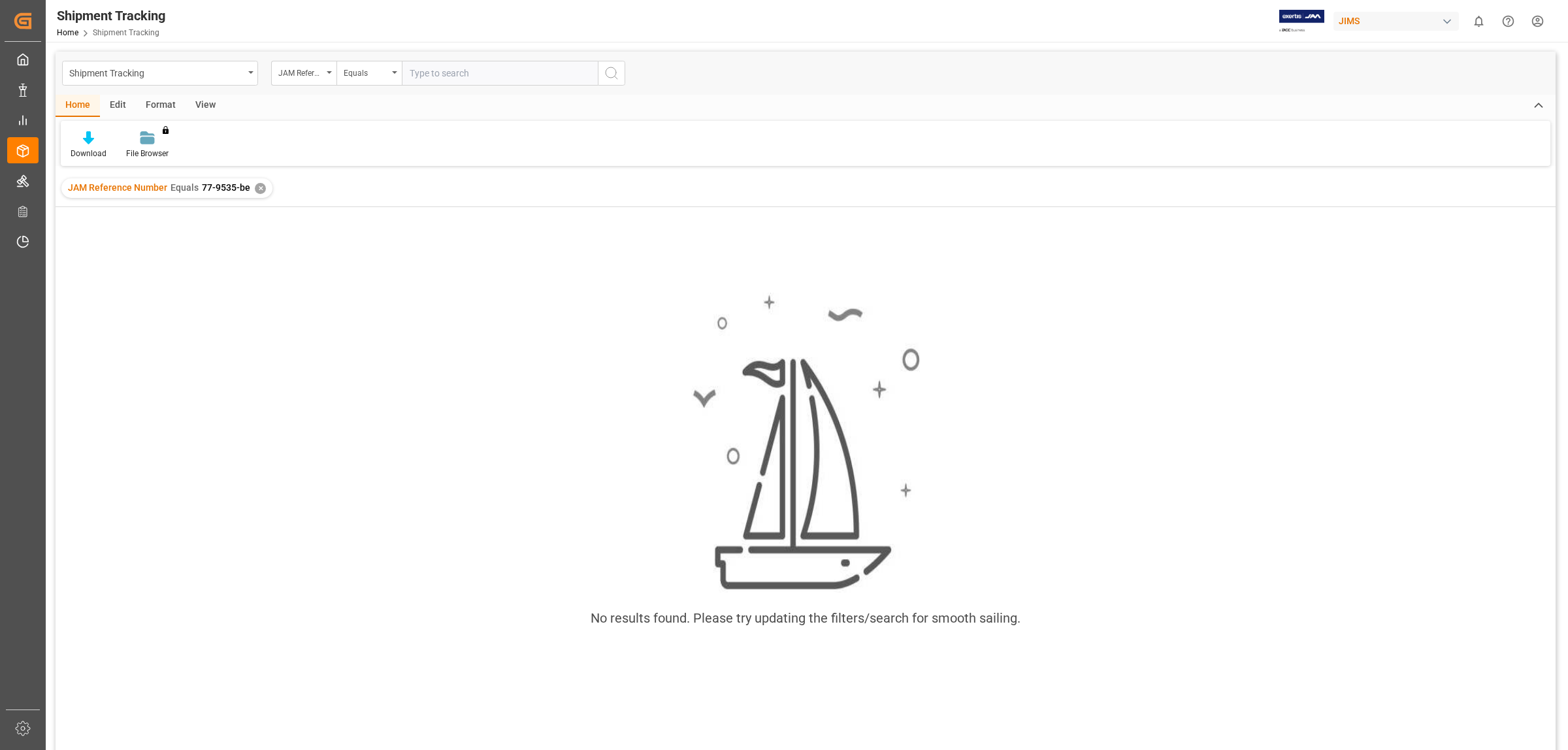
click at [440, 74] on input "text" at bounding box center [500, 72] width 196 height 25
click at [260, 184] on div "✕" at bounding box center [260, 188] width 11 height 11
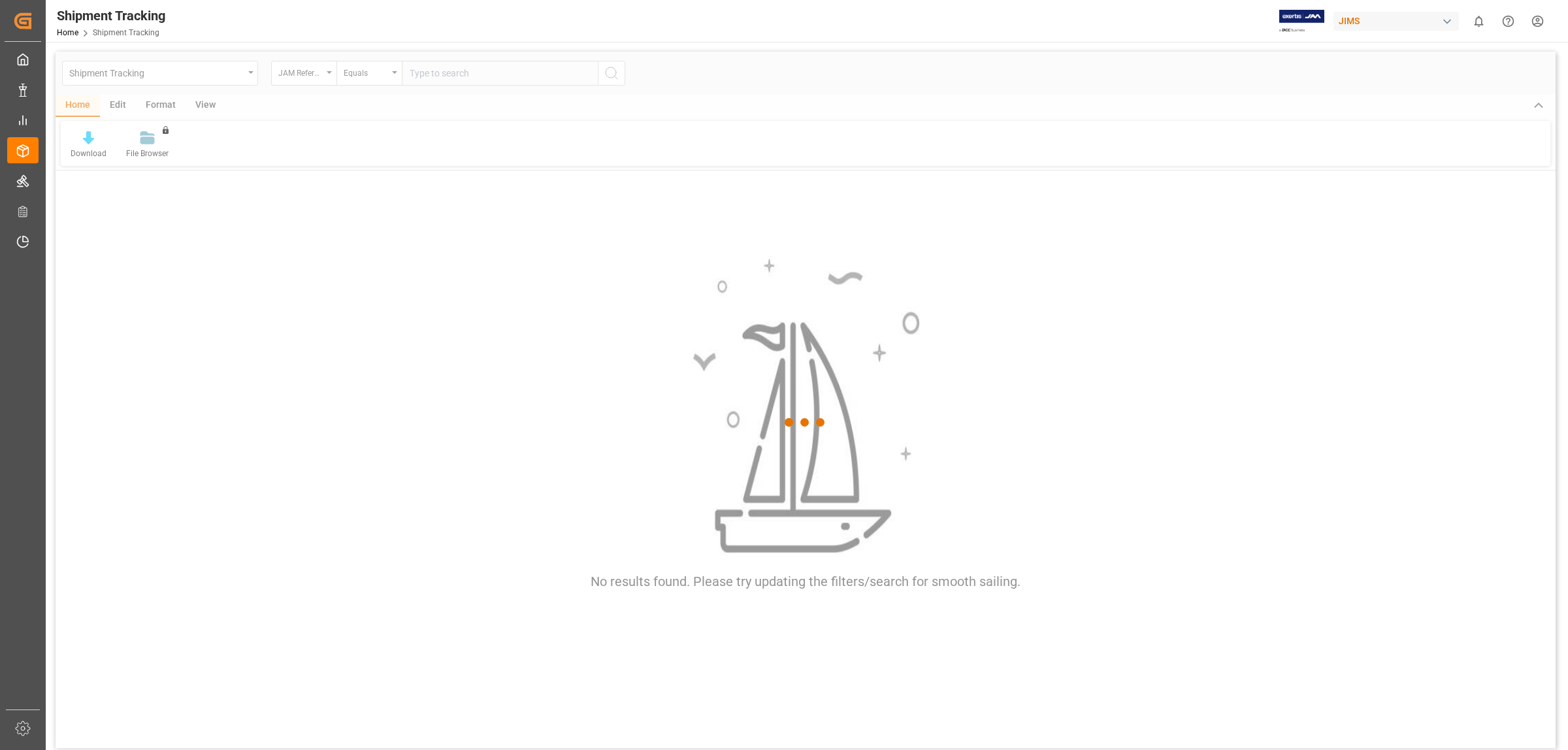
click at [451, 76] on div at bounding box center [806, 422] width 1501 height 742
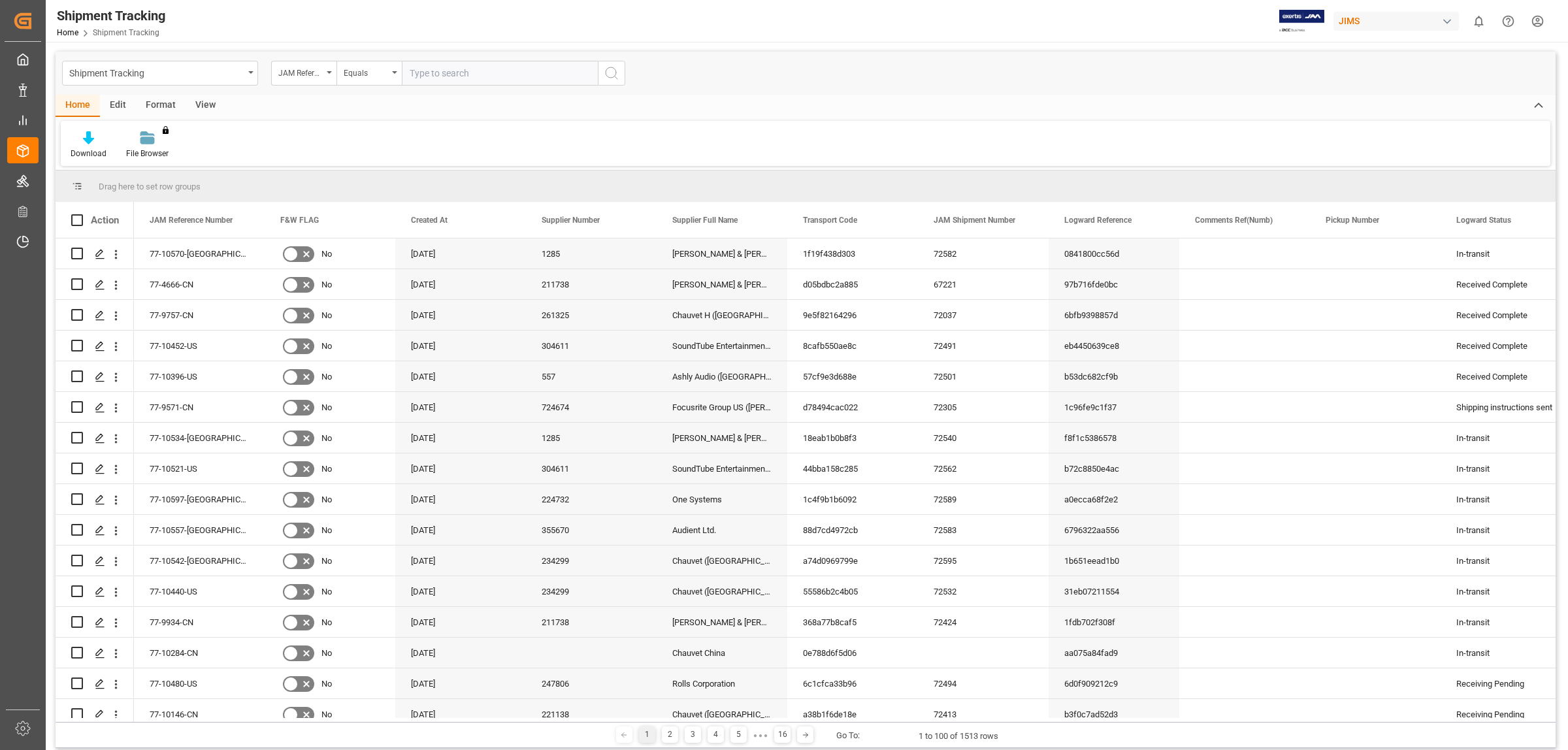
click at [440, 75] on input "text" at bounding box center [500, 72] width 196 height 25
type input "77-9935-be"
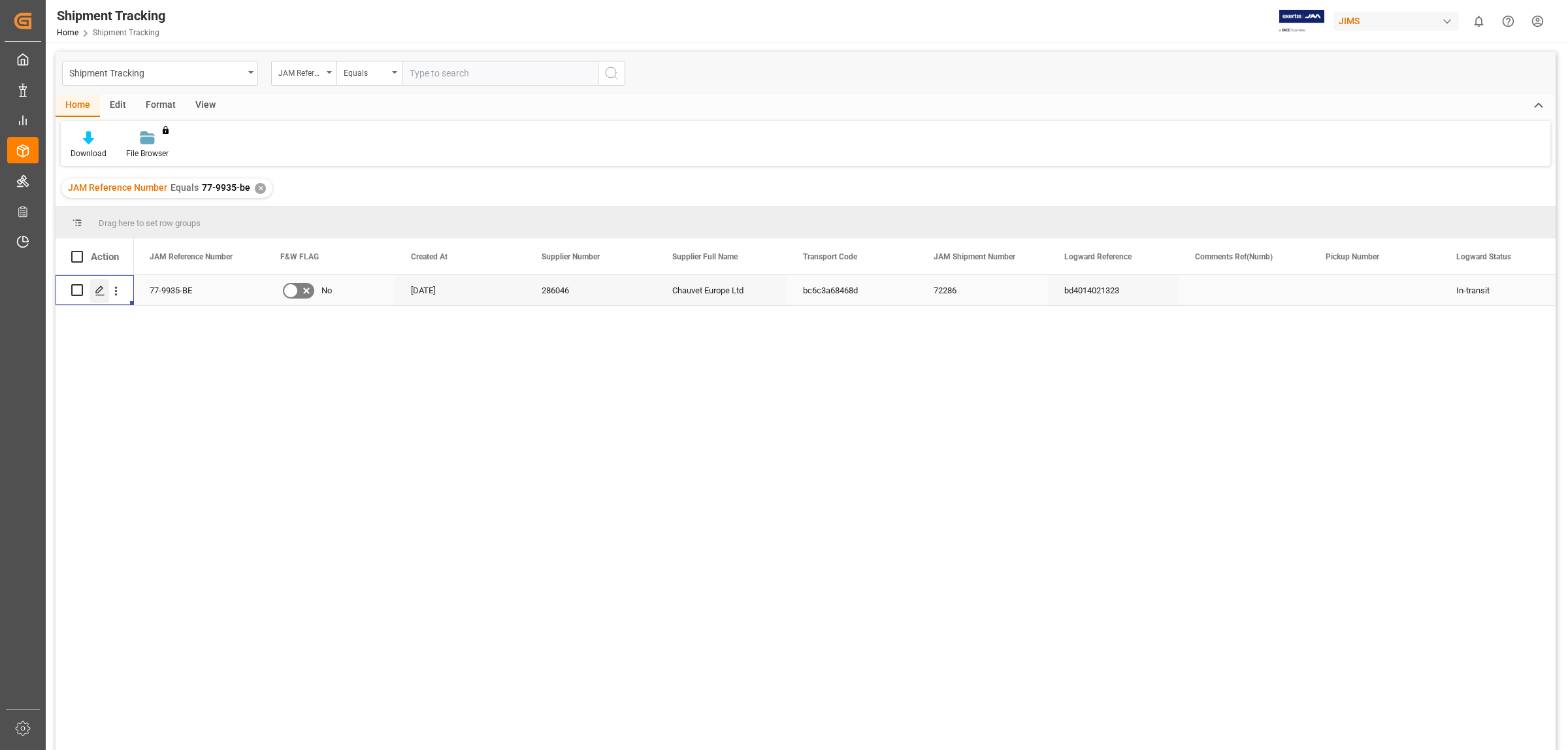
click at [105, 295] on div "Press SPACE to select this row." at bounding box center [100, 291] width 20 height 24
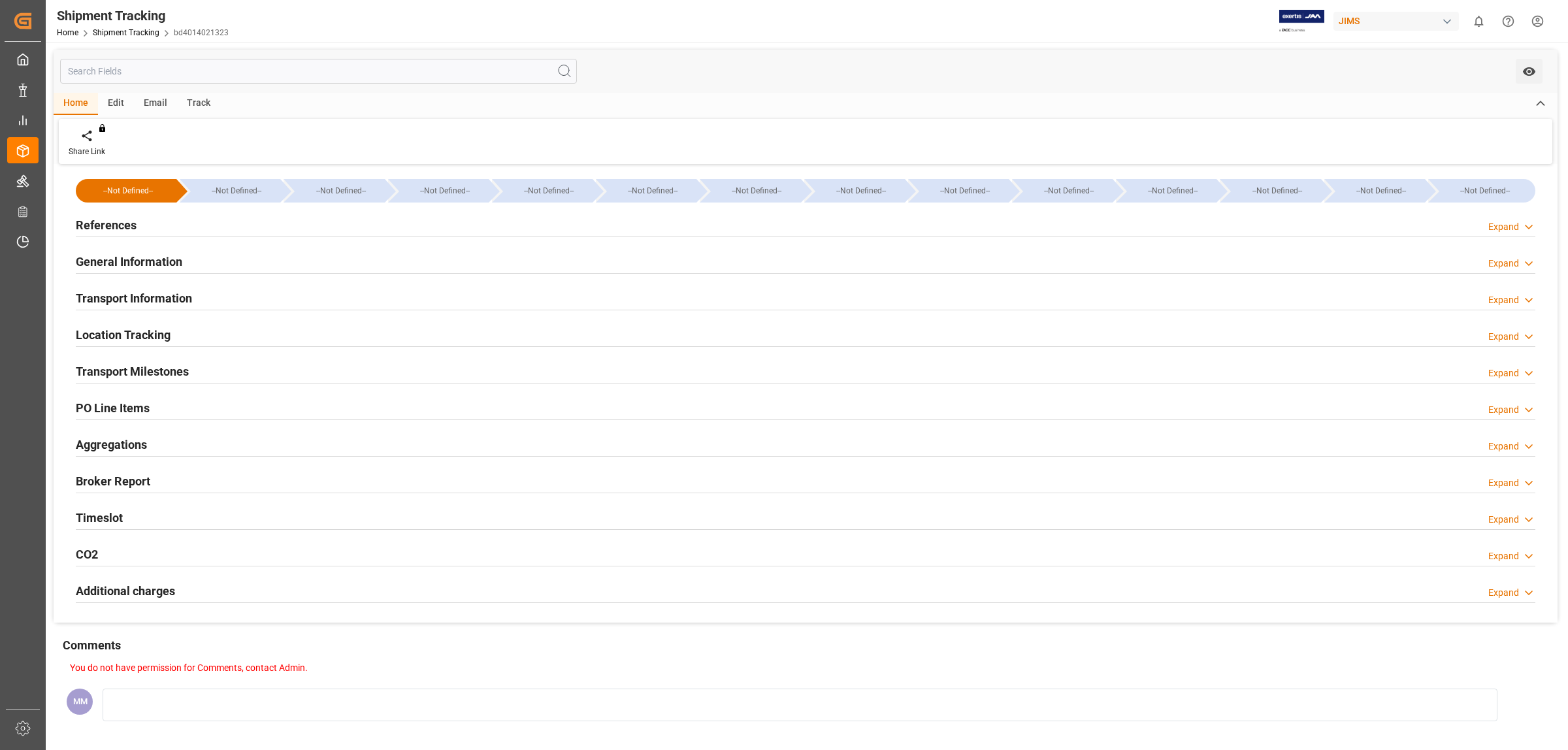
type input "[DATE] 00:00"
type input "[DATE] 15:46"
type input "[DATE] 00:00"
type input "[DATE] 06:24"
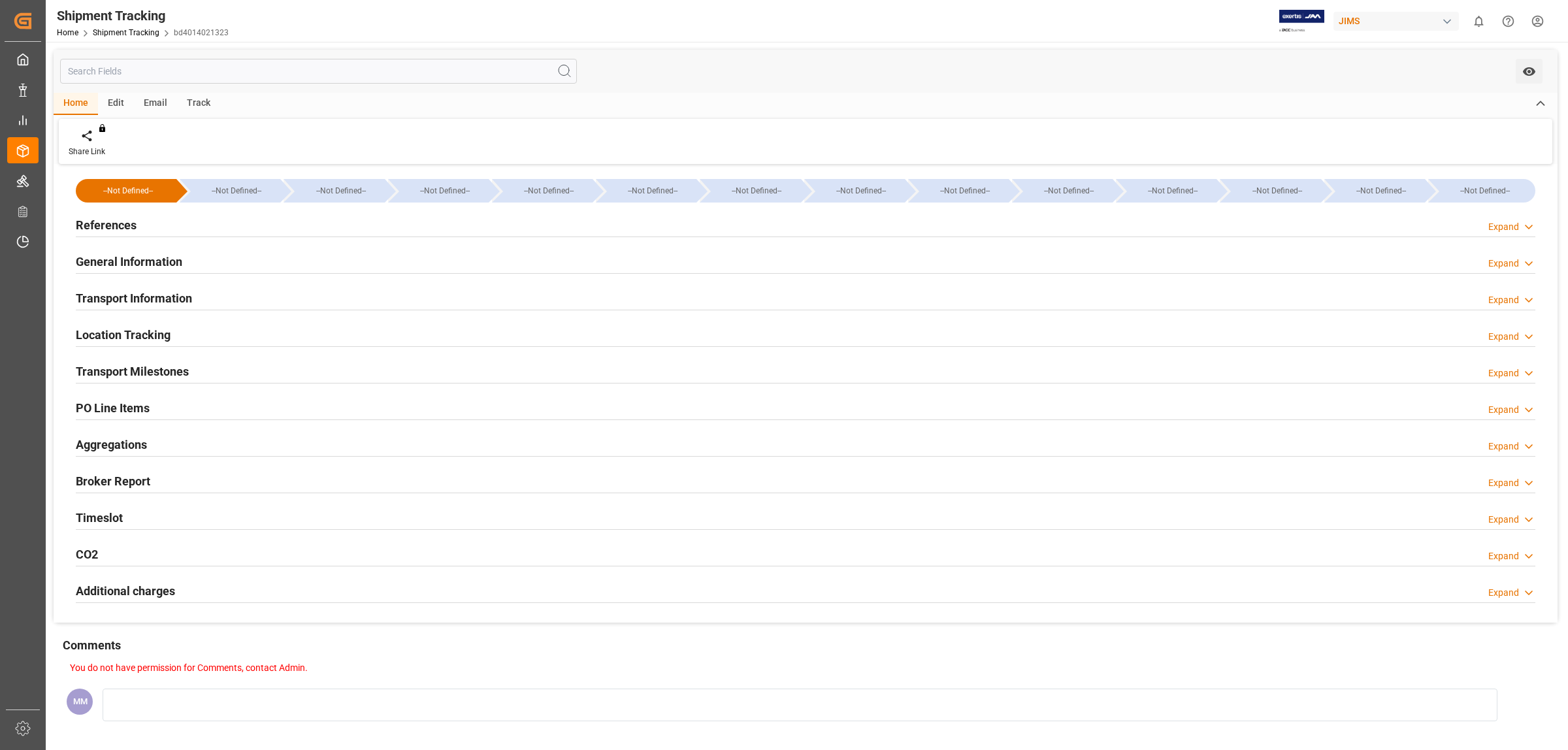
type input "[DATE]"
type input "[DATE] 09:08"
click at [153, 371] on h2 "Transport Milestones" at bounding box center [132, 372] width 113 height 18
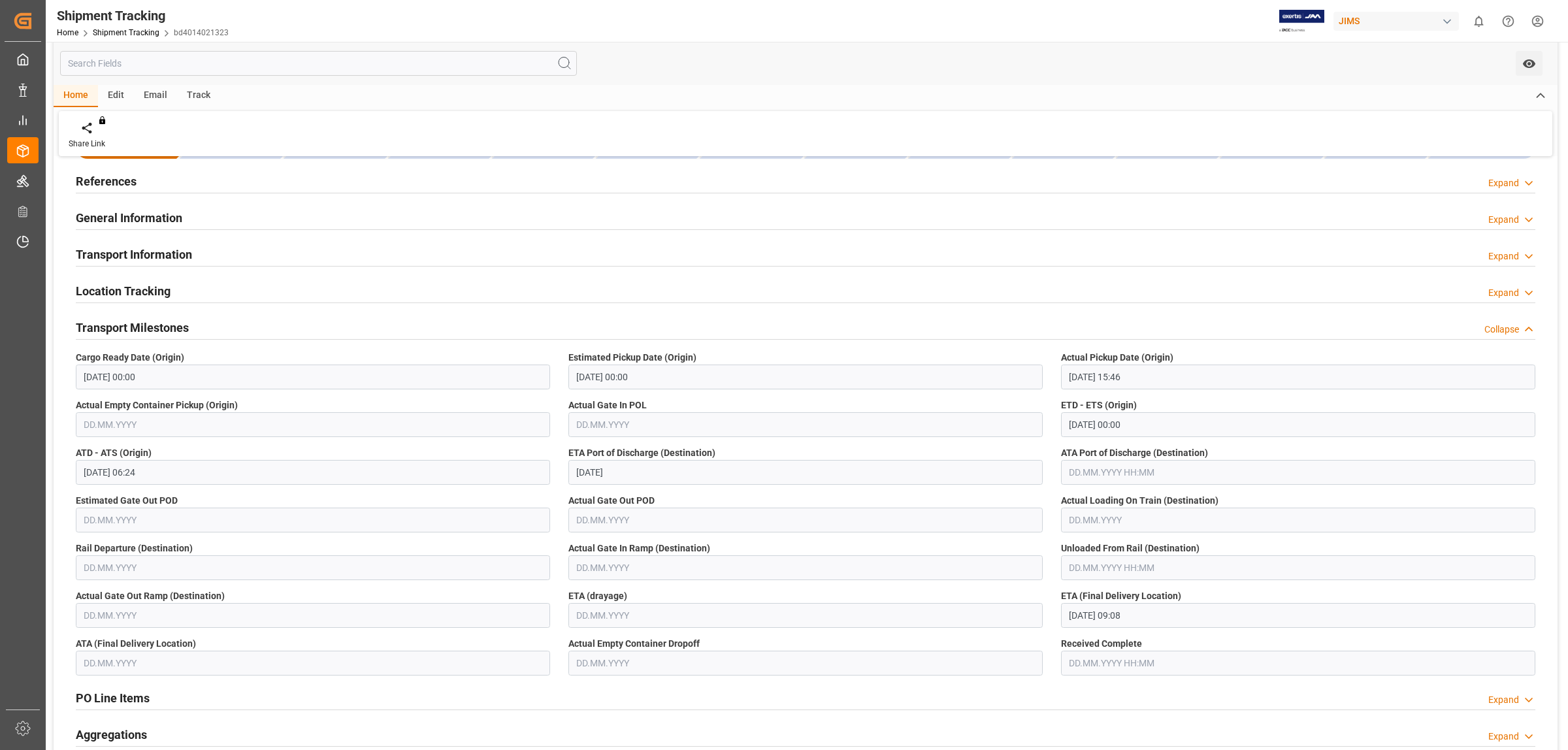
scroll to position [82, 0]
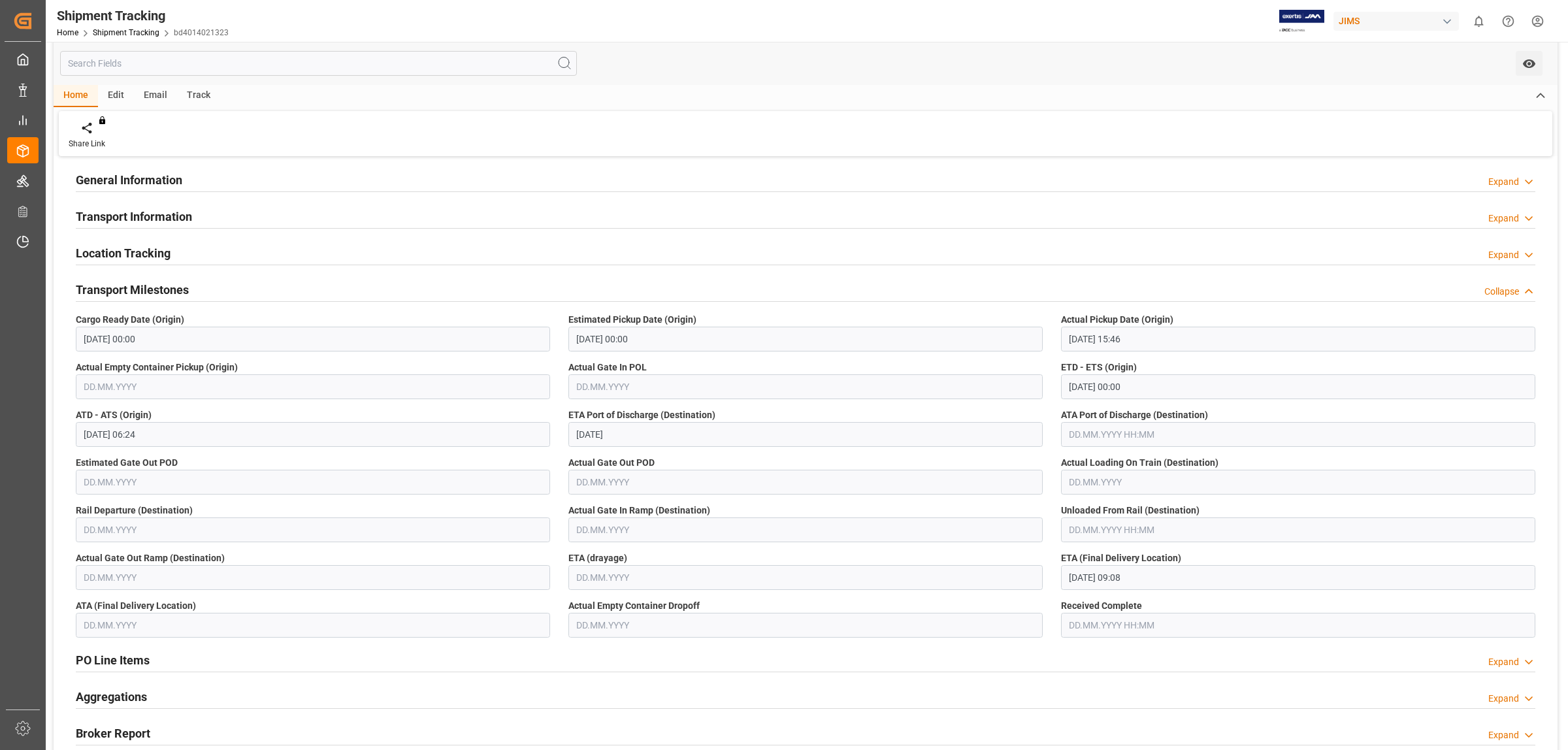
drag, startPoint x: 151, startPoint y: 290, endPoint x: 165, endPoint y: 290, distance: 14.0
click at [152, 290] on h2 "Transport Milestones" at bounding box center [132, 290] width 113 height 18
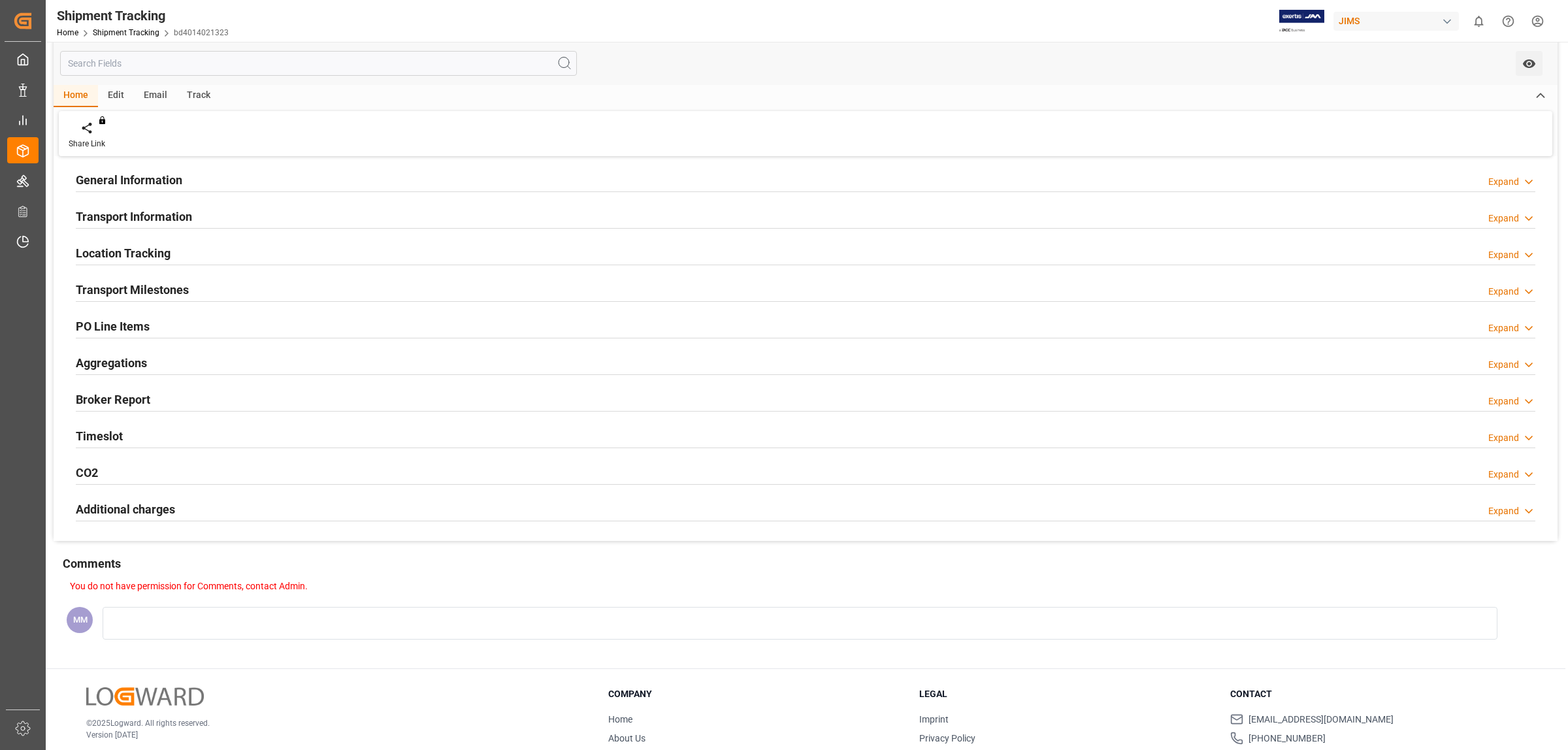
click at [164, 243] on div "Location Tracking" at bounding box center [124, 252] width 95 height 25
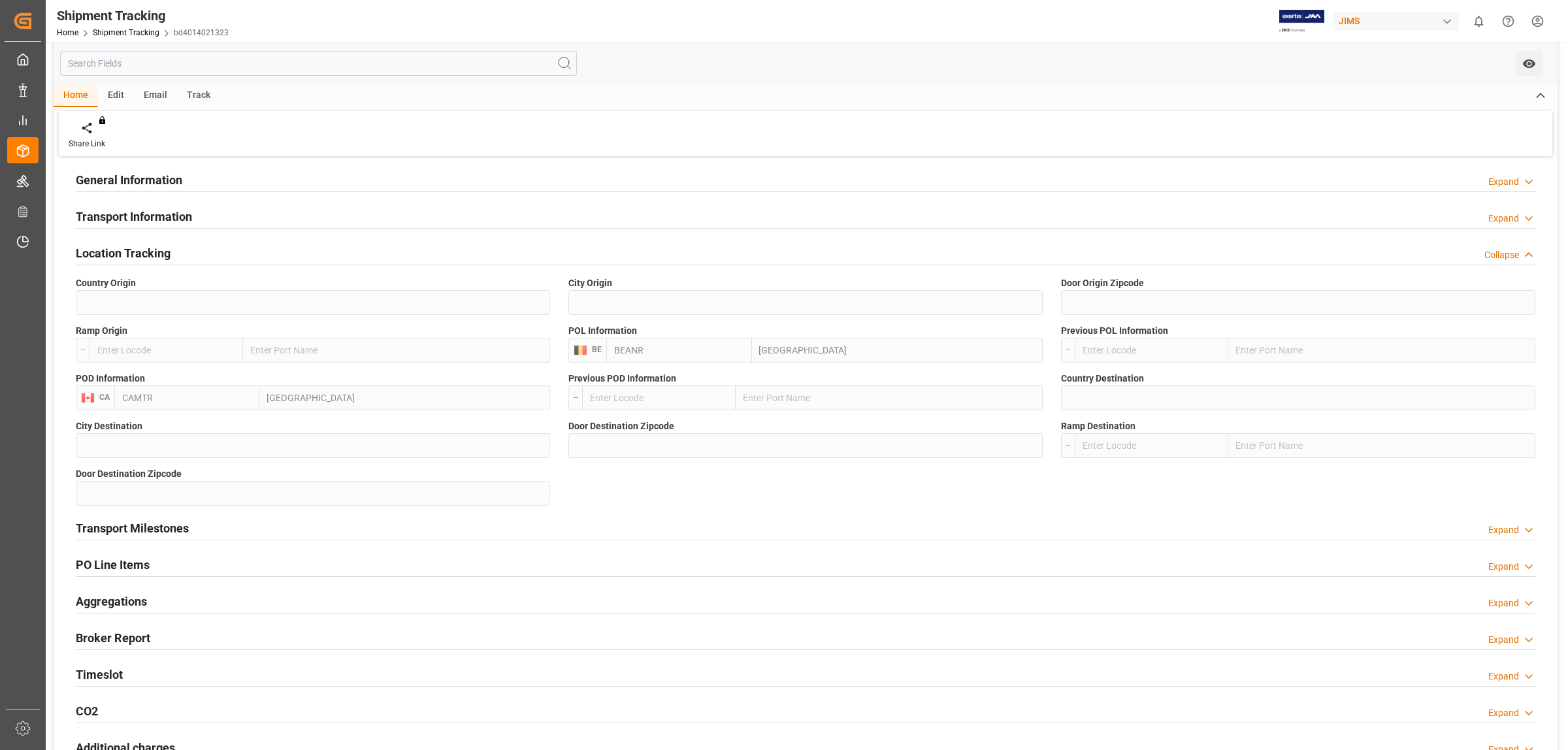
click at [168, 243] on div "Location Tracking" at bounding box center [124, 252] width 95 height 25
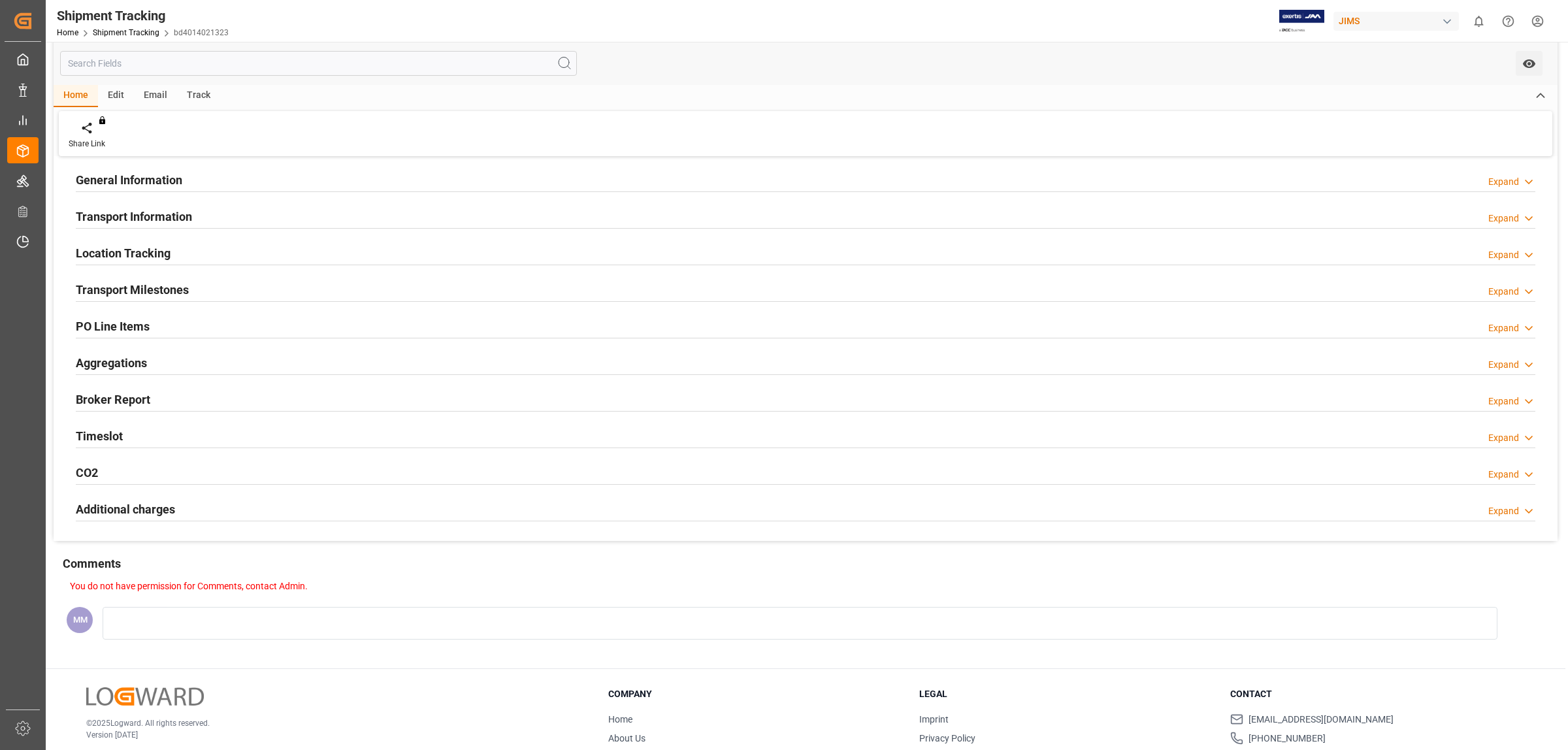
click at [191, 214] on h2 "Transport Information" at bounding box center [134, 216] width 117 height 18
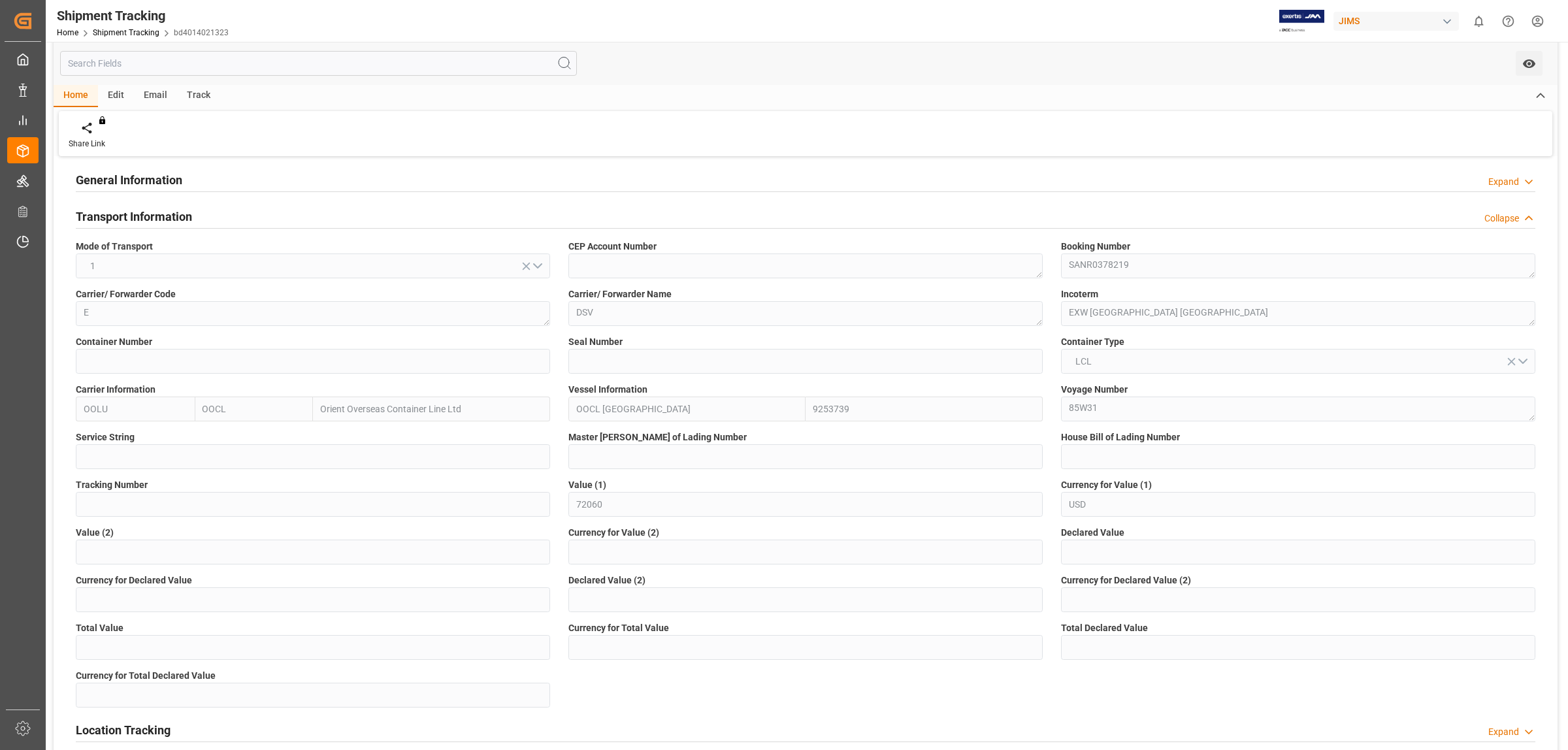
click at [191, 214] on h2 "Transport Information" at bounding box center [134, 216] width 117 height 18
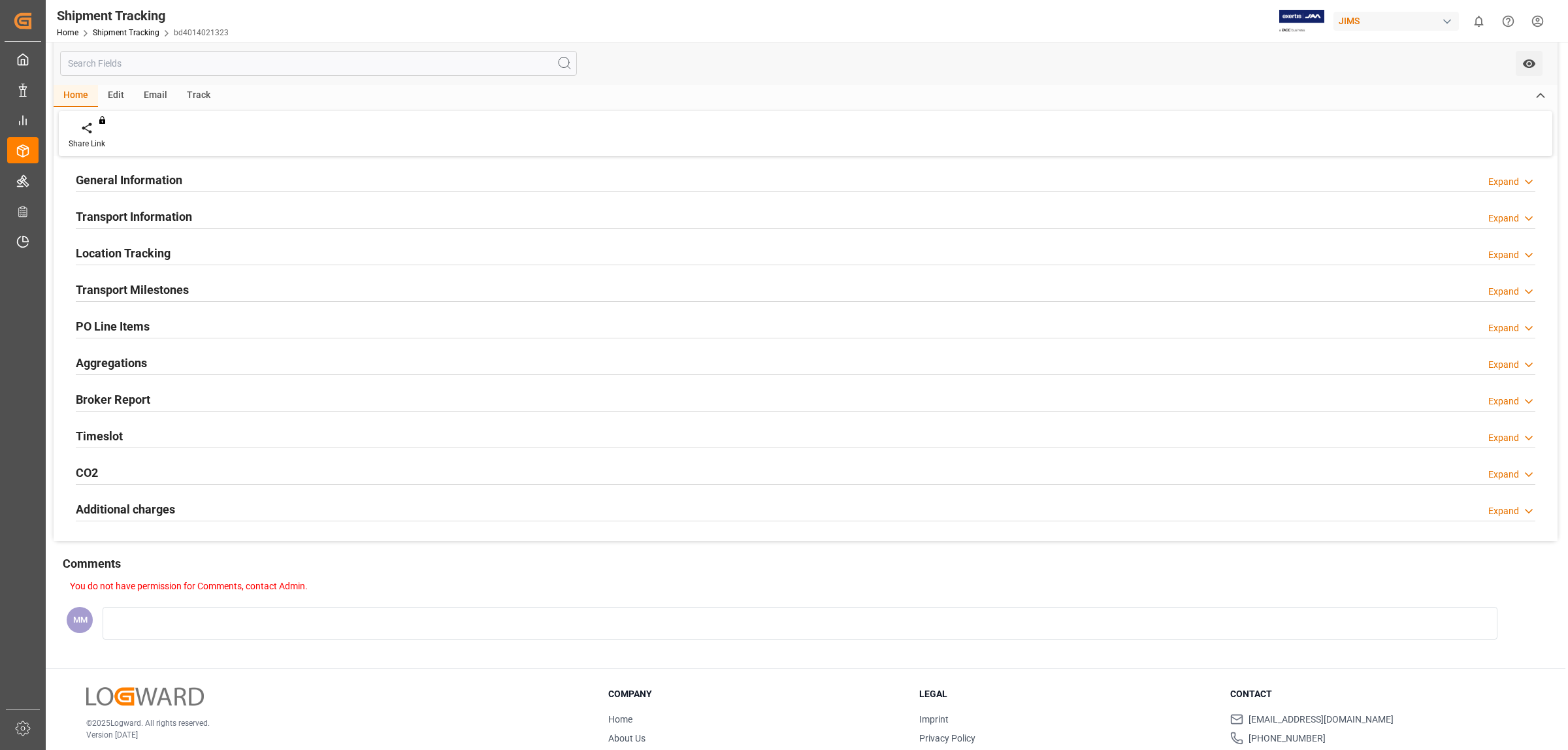
click at [147, 441] on div "Timeslot Expand" at bounding box center [806, 435] width 1460 height 25
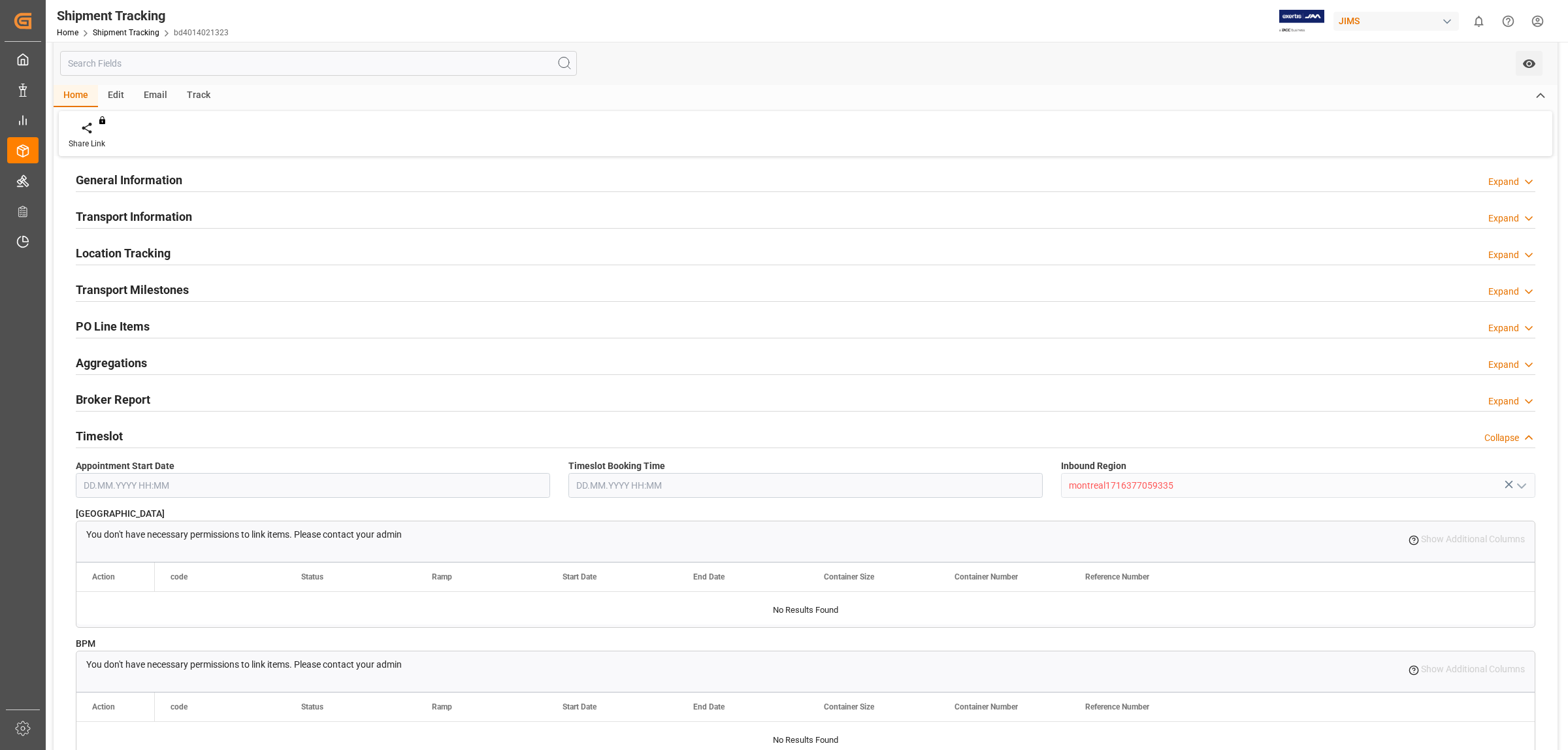
click at [147, 441] on div "Timeslot Collapse" at bounding box center [806, 435] width 1460 height 25
